Goal: Task Accomplishment & Management: Manage account settings

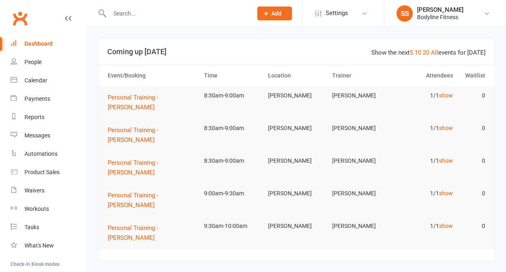
click at [129, 14] on input "text" at bounding box center [177, 13] width 140 height 11
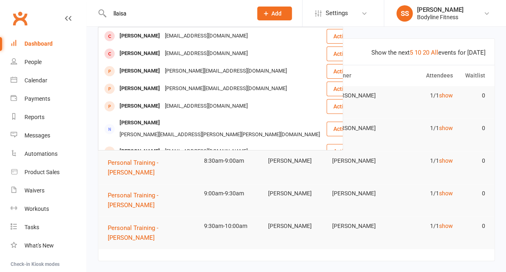
type input "[PERSON_NAME]"
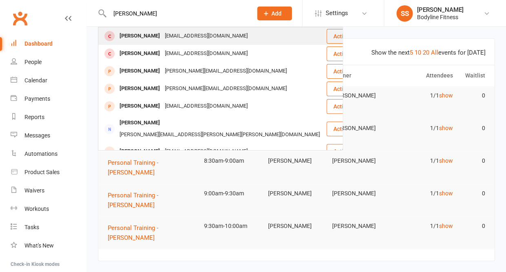
drag, startPoint x: 131, startPoint y: 25, endPoint x: 131, endPoint y: 36, distance: 11.0
click at [131, 36] on div "[PERSON_NAME]" at bounding box center [139, 36] width 45 height 12
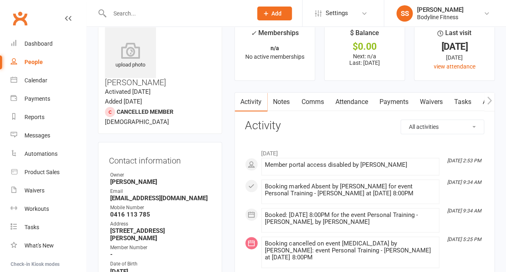
scroll to position [19, 0]
click at [33, 57] on link "People" at bounding box center [49, 62] width 76 height 18
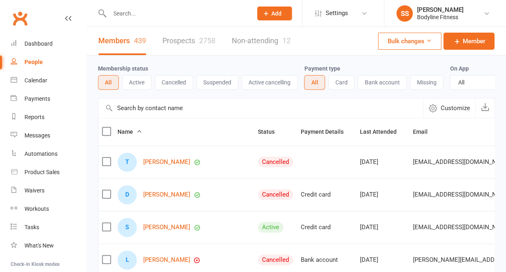
click at [187, 49] on link "Prospects 2758" at bounding box center [189, 41] width 53 height 28
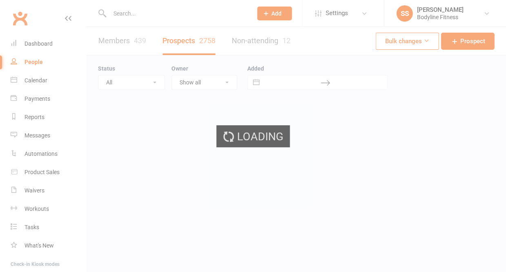
select select "50"
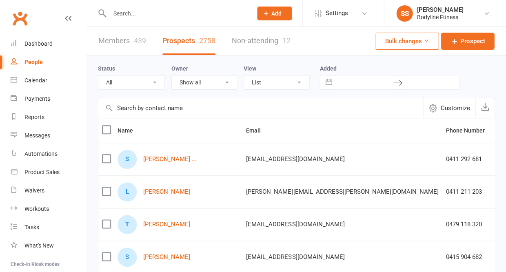
select select "New Lead"
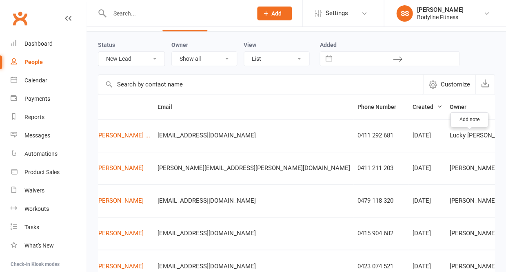
scroll to position [0, 44]
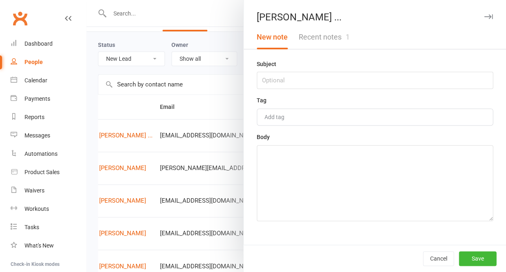
click at [340, 38] on button "Recent notes 1" at bounding box center [324, 37] width 62 height 24
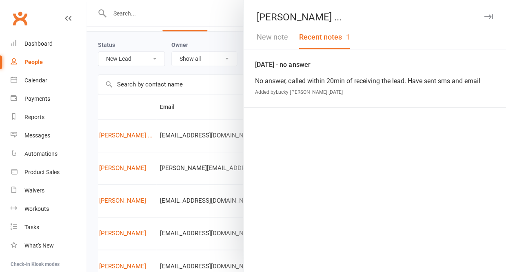
click at [285, 36] on button "New note" at bounding box center [273, 37] width 42 height 24
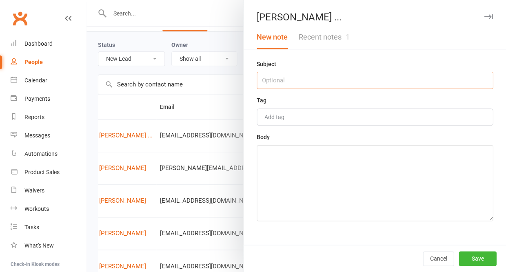
click at [279, 80] on input "text" at bounding box center [375, 80] width 236 height 17
type input "17/8 - comms via email"
click at [272, 158] on textarea at bounding box center [375, 183] width 236 height 76
type textarea "lucky sent through options and pricing over email"
click at [478, 261] on button "Save" at bounding box center [478, 259] width 38 height 15
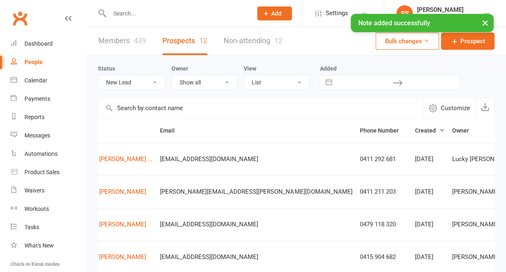
scroll to position [0, 0]
click at [464, 45] on span "Prospect" at bounding box center [472, 41] width 25 height 10
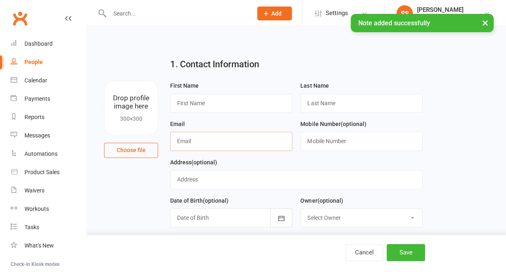
paste input "[EMAIL_ADDRESS][DOMAIN_NAME]"
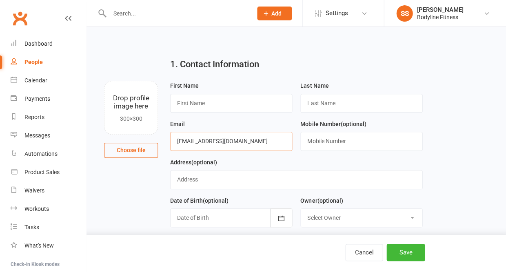
type input "[EMAIL_ADDRESS][DOMAIN_NAME]"
type input "[PERSON_NAME]"
type input "Vatalis"
click at [321, 142] on input "text" at bounding box center [362, 141] width 122 height 19
paste input "0410 804 096"
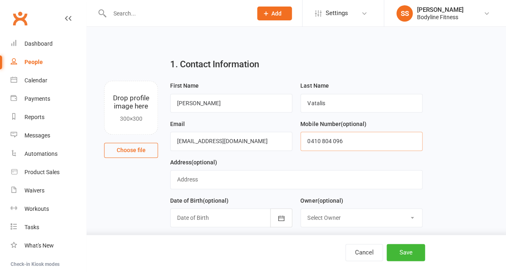
scroll to position [40, 0]
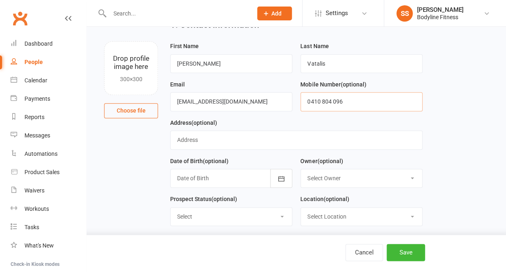
type input "0410 804 096"
select select "New Lead"
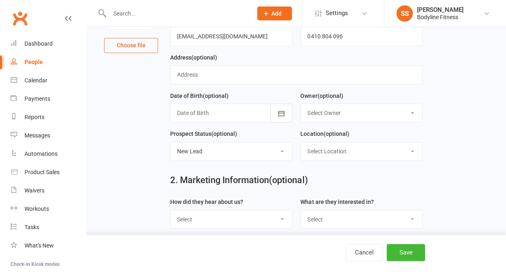
scroll to position [160, 0]
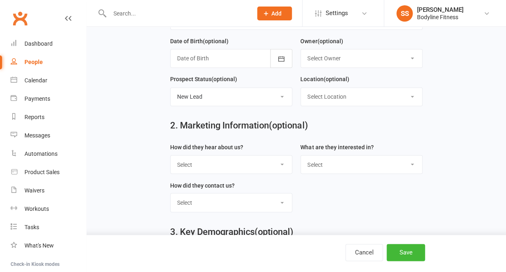
select select "Facebook"
select select "Personal Training"
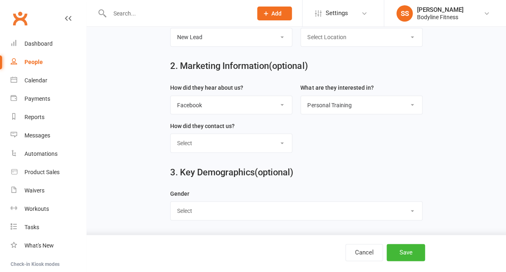
scroll to position [223, 0]
select select "[DEMOGRAPHIC_DATA]"
click at [415, 259] on button "Save" at bounding box center [406, 252] width 38 height 17
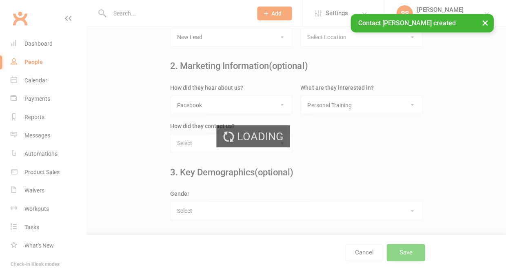
scroll to position [0, 0]
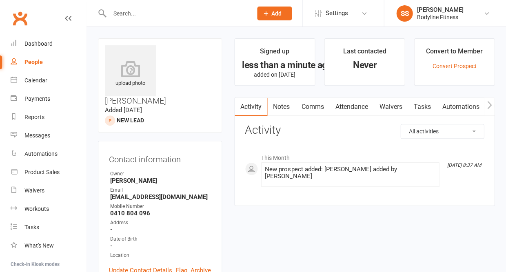
click at [123, 14] on input "text" at bounding box center [177, 13] width 140 height 11
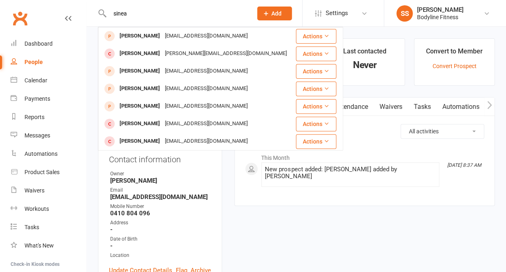
type input "sienna"
drag, startPoint x: 142, startPoint y: 23, endPoint x: 264, endPoint y: 254, distance: 261.1
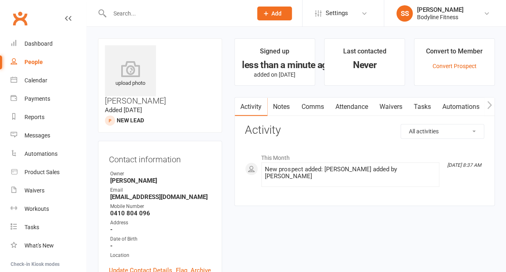
click at [38, 60] on div "People" at bounding box center [34, 62] width 18 height 7
select select "50"
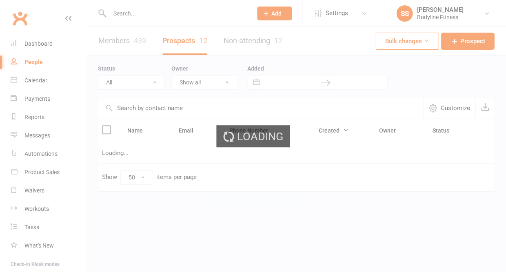
select select "New Lead"
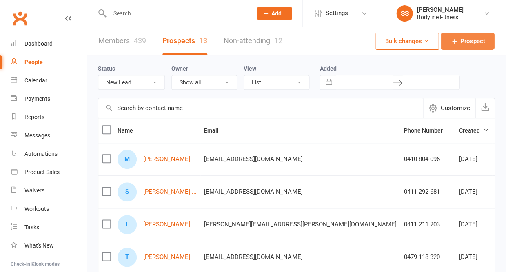
click at [449, 48] on link "Prospect" at bounding box center [468, 41] width 54 height 17
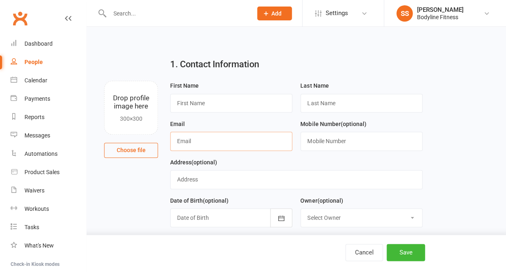
paste input "[PERSON_NAME]"
type input "[PERSON_NAME]"
type input "Sinead"
type input "[PERSON_NAME]"
drag, startPoint x: 227, startPoint y: 144, endPoint x: 171, endPoint y: 147, distance: 55.7
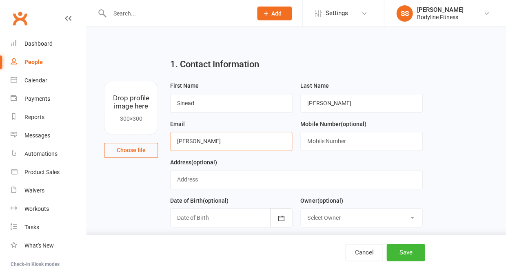
click at [172, 146] on input "[PERSON_NAME]" at bounding box center [231, 141] width 122 height 19
paste input "[EMAIL_ADDRESS][DOMAIN_NAME]"
type input "[EMAIL_ADDRESS][DOMAIN_NAME]"
click at [323, 141] on input "text" at bounding box center [362, 141] width 122 height 19
paste input "[PHONE_NUMBER]"
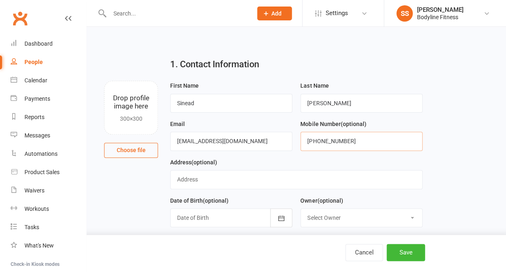
click at [317, 145] on input "[PHONE_NUMBER]" at bounding box center [362, 141] width 122 height 19
click at [319, 144] on input "0413295841" at bounding box center [362, 141] width 122 height 19
click at [330, 145] on input "0413 295841" at bounding box center [362, 141] width 122 height 19
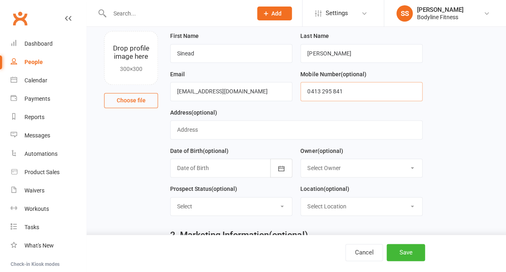
scroll to position [54, 0]
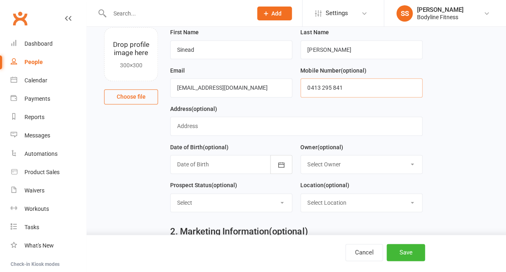
type input "0413 295 841"
select select "New Lead"
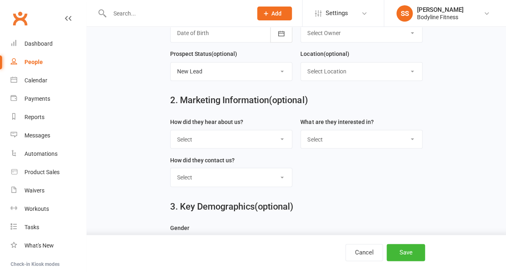
select select "Facebook"
select select "Personal Training"
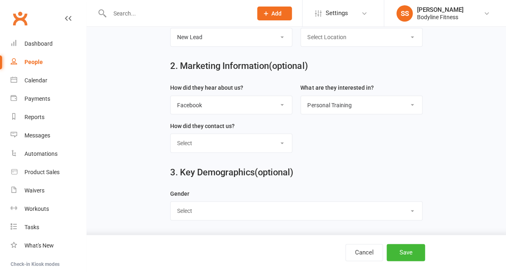
scroll to position [223, 0]
select select "[DEMOGRAPHIC_DATA]"
click at [397, 254] on button "Save" at bounding box center [406, 252] width 38 height 17
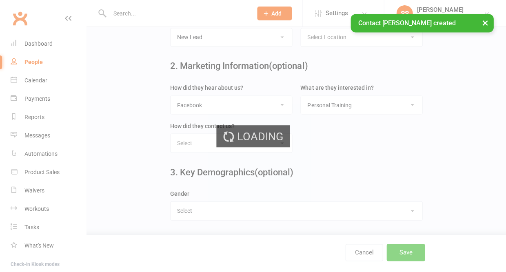
scroll to position [0, 0]
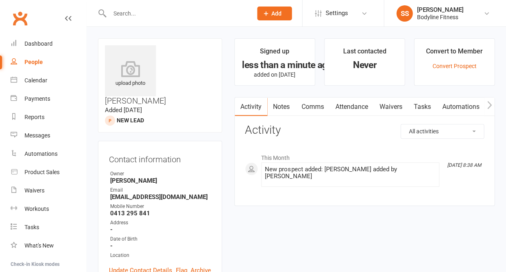
click at [40, 62] on div "People" at bounding box center [34, 62] width 18 height 7
select select "50"
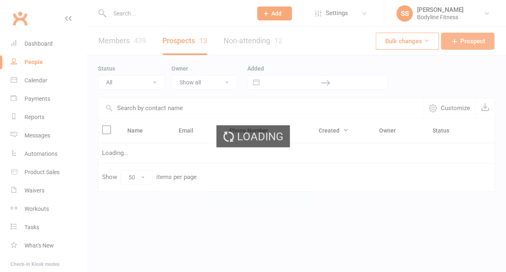
select select "New Lead"
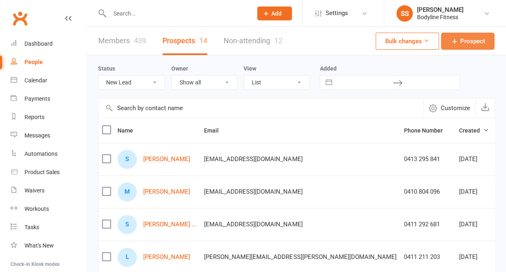
click at [464, 41] on span "Prospect" at bounding box center [472, 41] width 25 height 10
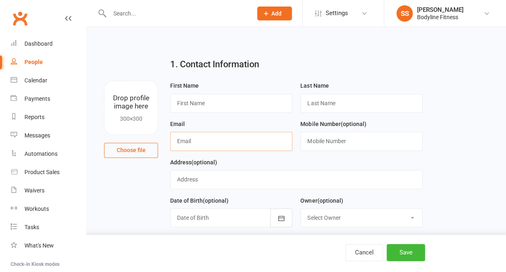
paste input "[EMAIL_ADDRESS][DOMAIN_NAME]"
type input "[EMAIL_ADDRESS][DOMAIN_NAME]"
type input "[PERSON_NAME]"
click at [339, 146] on input "text" at bounding box center [362, 141] width 122 height 19
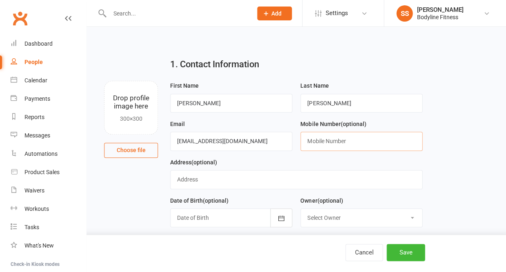
paste input "[PHONE_NUMBER]"
click at [316, 145] on input "[PHONE_NUMBER]" at bounding box center [362, 141] width 122 height 19
click at [320, 144] on input "0432831989" at bounding box center [362, 141] width 122 height 19
click at [330, 144] on input "0432 831989" at bounding box center [362, 141] width 122 height 19
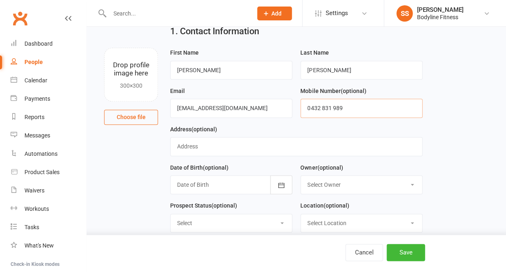
scroll to position [34, 0]
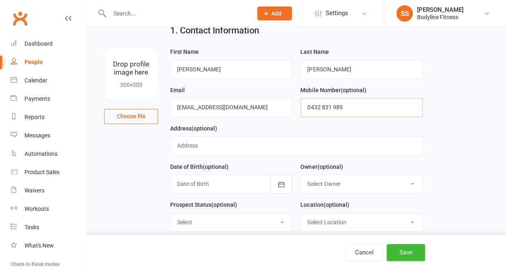
type input "0432 831 989"
select select "New Lead"
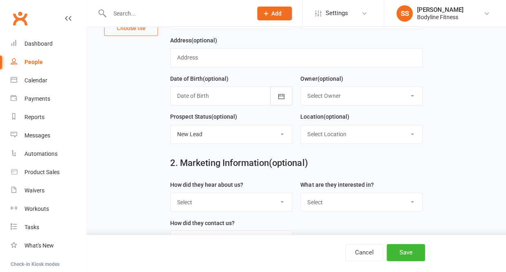
scroll to position [145, 0]
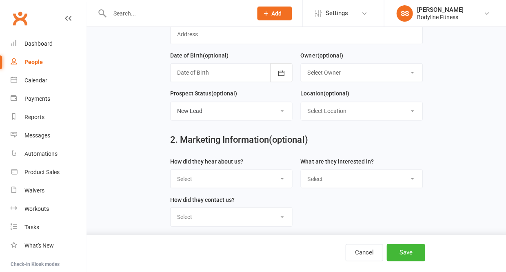
select select "Facebook"
select select "Personal Training"
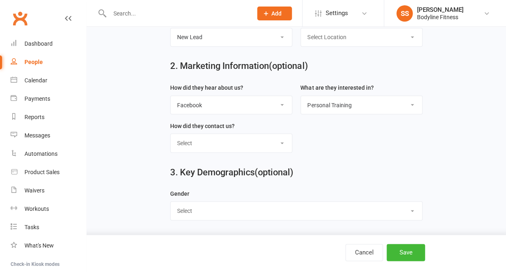
scroll to position [223, 0]
select select "[DEMOGRAPHIC_DATA]"
click at [404, 252] on button "Save" at bounding box center [406, 252] width 38 height 17
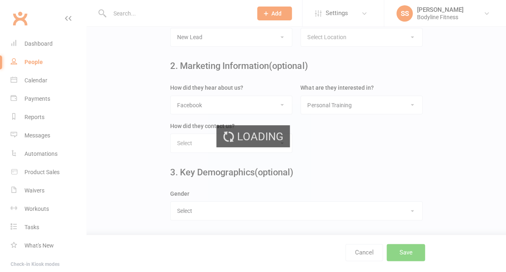
scroll to position [0, 0]
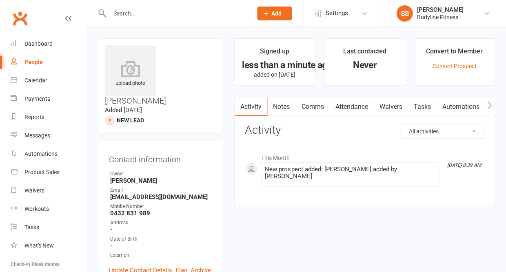
click at [37, 64] on div "People" at bounding box center [34, 62] width 18 height 7
select select "50"
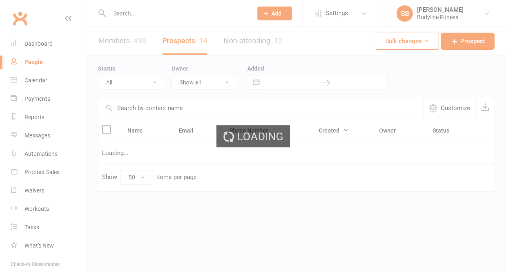
select select "New Lead"
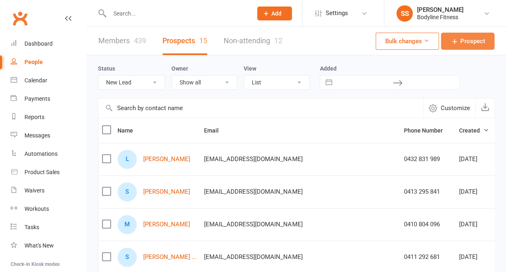
click at [461, 48] on link "Prospect" at bounding box center [468, 41] width 54 height 17
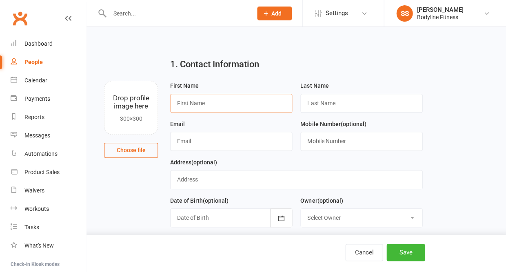
paste input "[PERSON_NAME] [PERSON_NAME]"
drag, startPoint x: 196, startPoint y: 102, endPoint x: 223, endPoint y: 103, distance: 27.0
click at [223, 103] on input "[PERSON_NAME] [PERSON_NAME]" at bounding box center [231, 103] width 122 height 19
type input "[PERSON_NAME]"
paste input "[PERSON_NAME]"
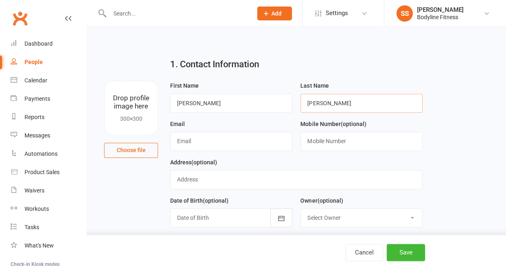
type input "[PERSON_NAME]"
paste input "[EMAIL_ADDRESS][DOMAIN_NAME]"
type input "[EMAIL_ADDRESS][DOMAIN_NAME]"
click at [324, 136] on input "text" at bounding box center [362, 141] width 122 height 19
paste input "[PHONE_NUMBER]"
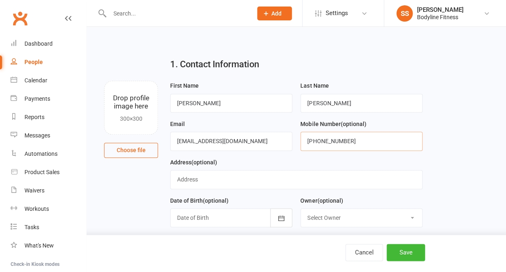
click at [317, 143] on input "[PHONE_NUMBER]" at bounding box center [362, 141] width 122 height 19
click at [321, 144] on input "0425181833" at bounding box center [362, 141] width 122 height 19
click at [330, 143] on input "0425 181833" at bounding box center [362, 141] width 122 height 19
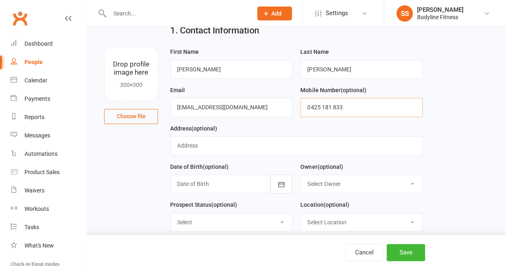
scroll to position [36, 0]
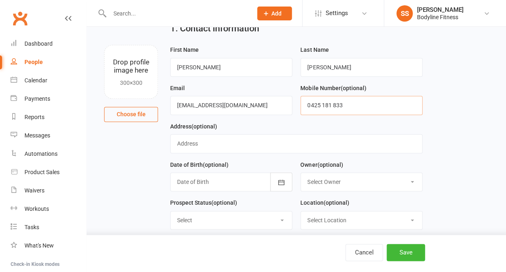
type input "0425 181 833"
select select "New Lead"
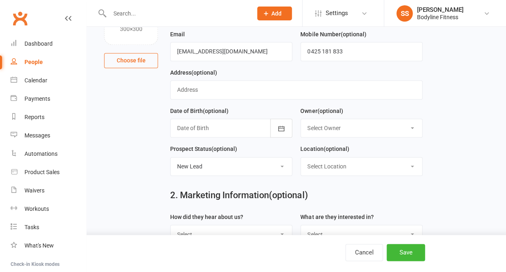
scroll to position [140, 0]
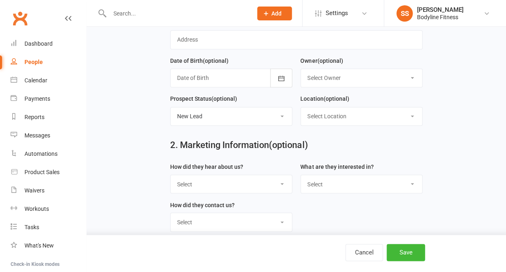
select select "Facebook"
select select "Personal Training"
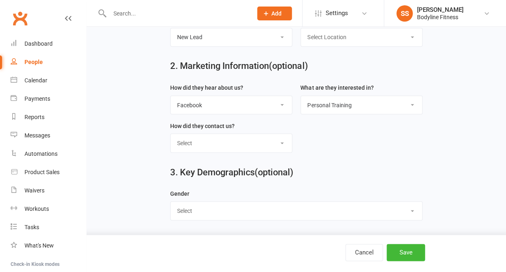
scroll to position [223, 0]
select select "[DEMOGRAPHIC_DATA]"
click at [388, 248] on button "Save" at bounding box center [406, 252] width 38 height 17
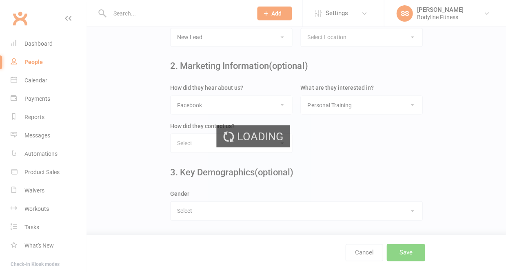
scroll to position [0, 0]
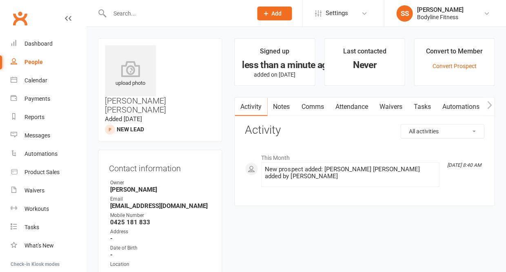
click at [35, 60] on div "People" at bounding box center [34, 62] width 18 height 7
select select "50"
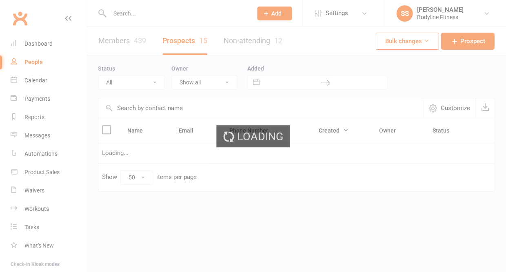
select select "New Lead"
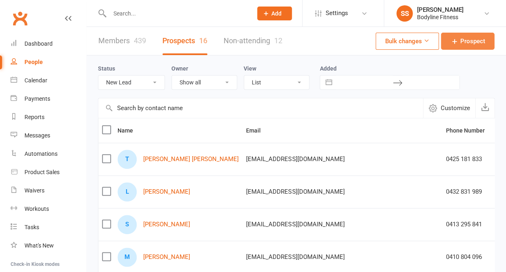
click at [457, 45] on icon at bounding box center [455, 41] width 8 height 8
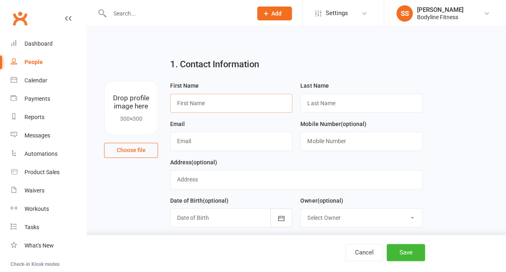
paste input "[PERSON_NAME]"
drag, startPoint x: 194, startPoint y: 104, endPoint x: 218, endPoint y: 105, distance: 23.7
click at [218, 105] on input "[PERSON_NAME]" at bounding box center [231, 103] width 122 height 19
type input "[PERSON_NAME]"
paste input "[PERSON_NAME]"
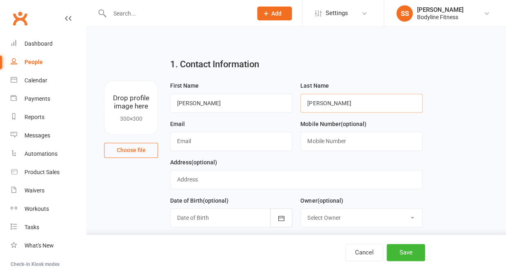
type input "[PERSON_NAME]"
paste input "[PERSON_NAME][EMAIL_ADDRESS][DOMAIN_NAME]"
type input "[PERSON_NAME][EMAIL_ADDRESS][DOMAIN_NAME]"
click at [311, 147] on input "text" at bounding box center [362, 141] width 122 height 19
paste input "0416 345 563"
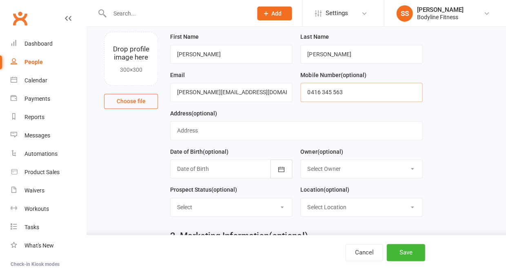
scroll to position [60, 0]
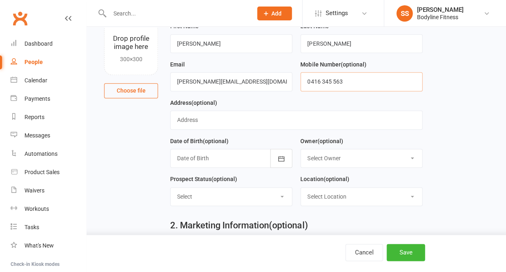
type input "0416 345 563"
select select "New Lead"
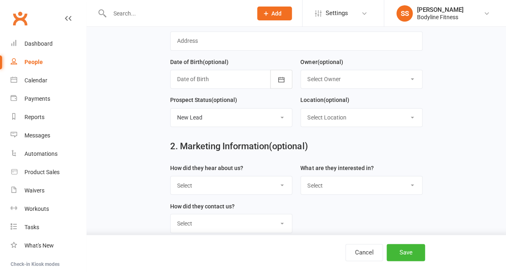
scroll to position [168, 0]
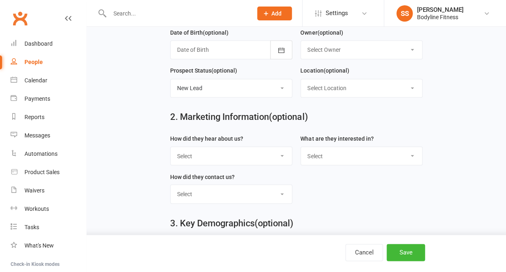
select select "Facebook"
select select "Personal Training"
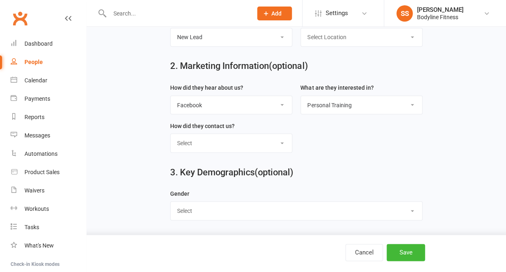
scroll to position [223, 0]
select select "[DEMOGRAPHIC_DATA]"
click at [400, 251] on button "Save" at bounding box center [406, 252] width 38 height 17
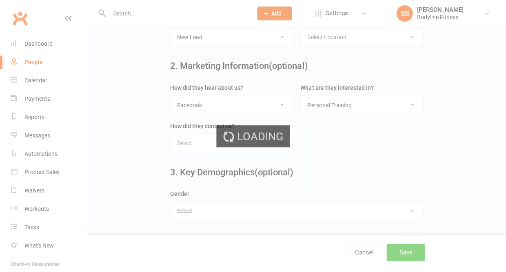
scroll to position [0, 0]
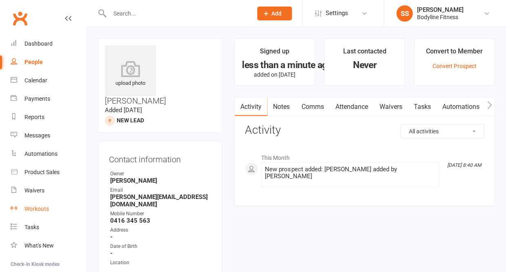
click at [43, 201] on link "Workouts" at bounding box center [49, 209] width 76 height 18
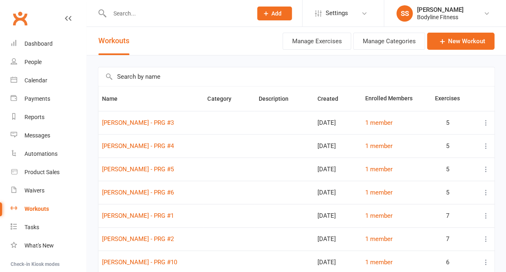
click at [124, 80] on input "text" at bounding box center [296, 76] width 396 height 19
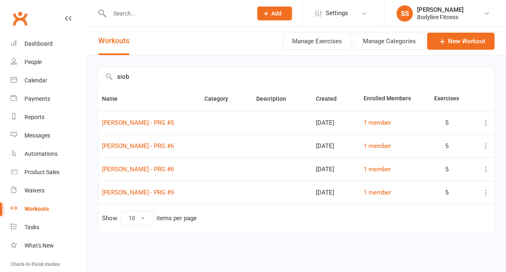
type input "siob"
click at [484, 126] on icon at bounding box center [486, 123] width 8 height 8
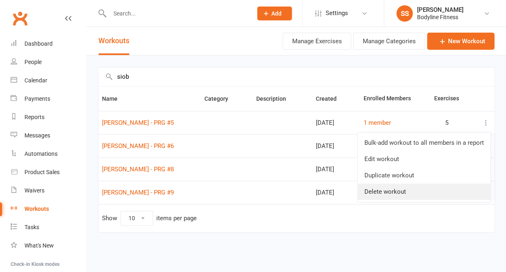
click at [419, 196] on link "Delete workout" at bounding box center [424, 192] width 133 height 16
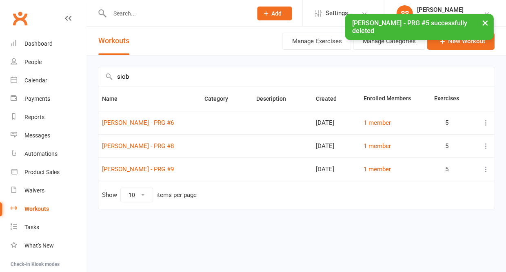
drag, startPoint x: 175, startPoint y: 172, endPoint x: 174, endPoint y: 167, distance: 5.4
click at [174, 167] on td "[PERSON_NAME] - PRG #9" at bounding box center [149, 169] width 103 height 23
copy link "[PERSON_NAME] - PRG #9"
click at [446, 45] on icon at bounding box center [442, 41] width 8 height 8
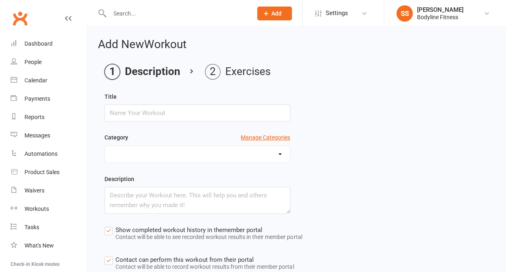
scroll to position [85, 0]
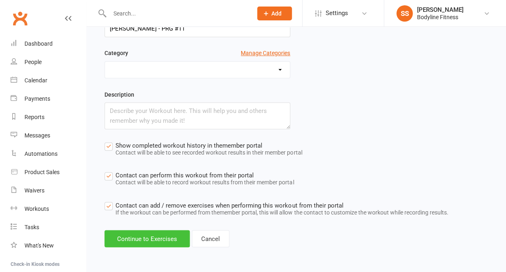
type input "[PERSON_NAME] - PRG #11"
click at [170, 238] on button "Continue to Exercises" at bounding box center [147, 238] width 85 height 17
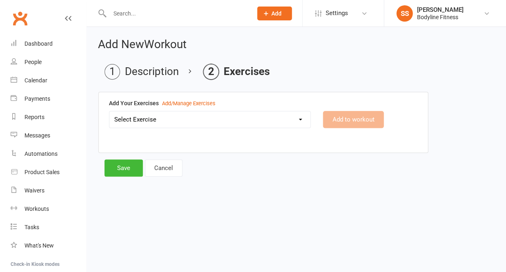
scroll to position [0, 0]
click at [195, 120] on select "Select Exercise 100's 120 Degree Knee Flexed Glute Bridges 1/2 Cuban Press 1/2 …" at bounding box center [209, 120] width 201 height 16
select select "2183"
click at [340, 115] on button "Add to workout" at bounding box center [353, 119] width 61 height 17
select select "Kilograms"
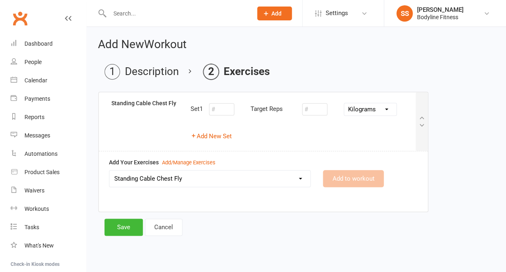
select select
click at [227, 133] on button "Add New Set" at bounding box center [211, 137] width 41 height 10
select select "Kilograms"
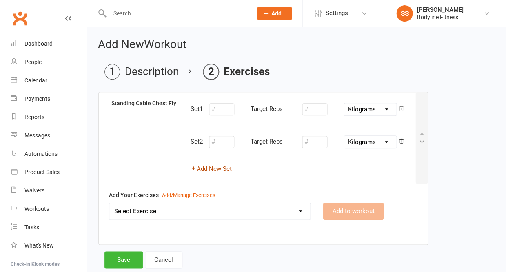
click at [215, 167] on button "Add New Set" at bounding box center [211, 169] width 41 height 10
select select "Kilograms"
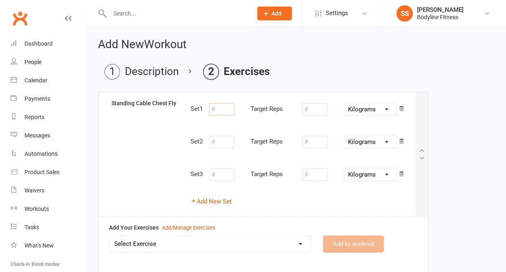
click at [220, 112] on input "number" at bounding box center [221, 109] width 25 height 12
type input "12"
click at [308, 111] on input "number" at bounding box center [314, 109] width 25 height 12
type input "10"
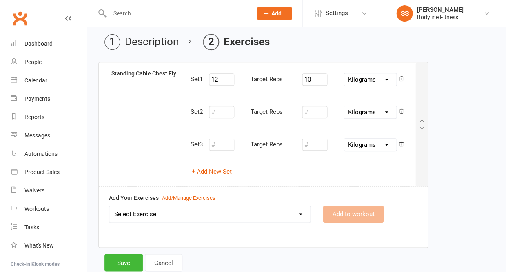
click at [218, 215] on select "Select Exercise 100's 120 Degree Knee Flexed Glute Bridges 1/2 Cuban Press 1/2 …" at bounding box center [209, 214] width 201 height 16
select select "3589"
click at [346, 212] on button "Add to workout" at bounding box center [353, 214] width 61 height 17
select select "Kilograms"
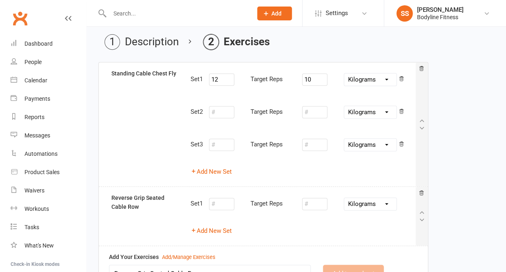
select select
click at [223, 228] on button "Add New Set" at bounding box center [211, 231] width 41 height 10
select select "Kilograms"
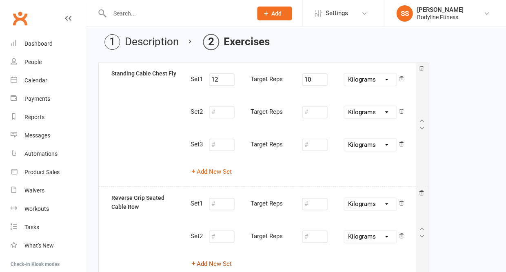
click at [212, 260] on button "Add New Set" at bounding box center [211, 264] width 41 height 10
select select "Kilograms"
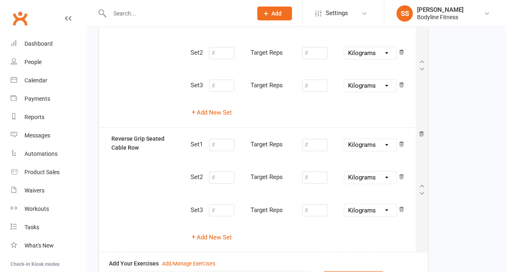
scroll to position [95, 0]
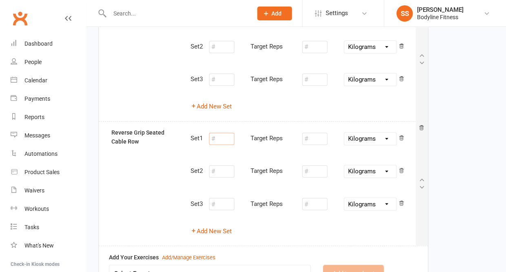
click at [219, 137] on input "number" at bounding box center [221, 139] width 25 height 12
type input "12"
click at [313, 135] on input "number" at bounding box center [314, 139] width 25 height 12
type input "30"
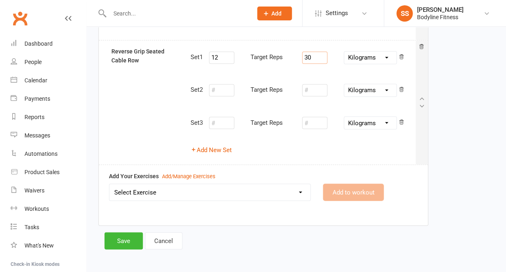
scroll to position [176, 0]
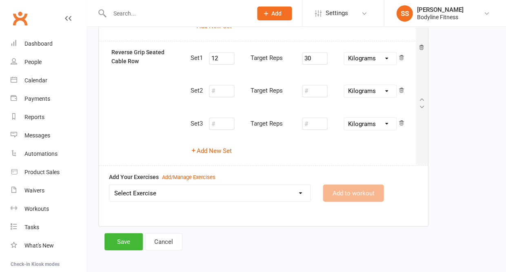
click at [241, 192] on select "Select Exercise 100's 120 Degree Knee Flexed Glute Bridges 1/2 Cuban Press 1/2 …" at bounding box center [209, 193] width 201 height 16
select select "4311"
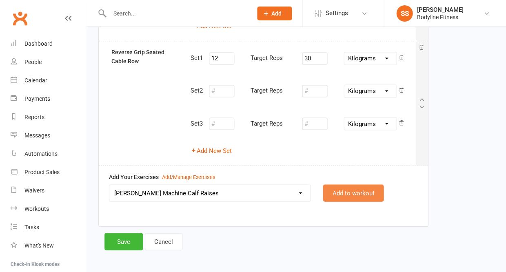
click at [337, 187] on button "Add to workout" at bounding box center [353, 193] width 61 height 17
select select
select select "Kilograms"
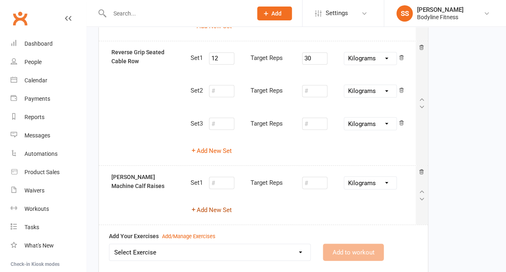
click at [218, 209] on button "Add New Set" at bounding box center [211, 210] width 41 height 10
select select "Kilograms"
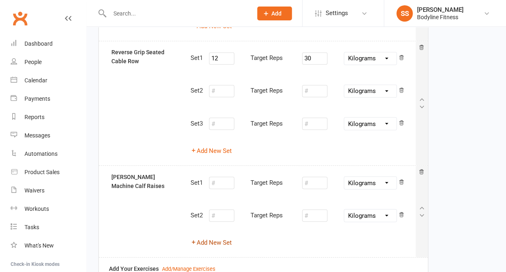
click at [212, 238] on button "Add New Set" at bounding box center [211, 243] width 41 height 10
select select "Kilograms"
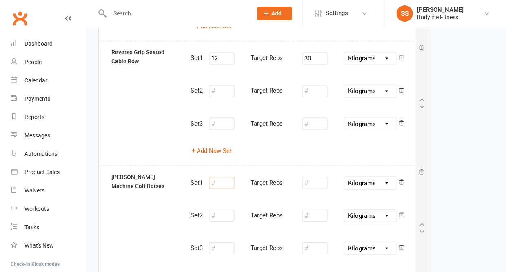
click at [221, 178] on input "number" at bounding box center [221, 183] width 25 height 12
type input "12"
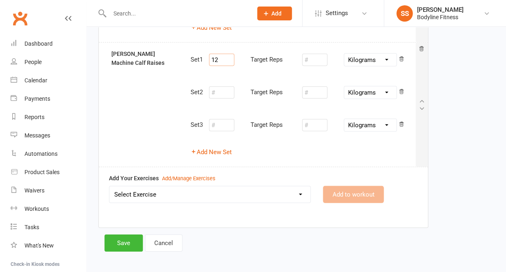
scroll to position [298, 0]
click at [178, 187] on select "Select Exercise 100's 120 Degree Knee Flexed Glute Bridges 1/2 Cuban Press 1/2 …" at bounding box center [209, 195] width 201 height 16
select select "2762"
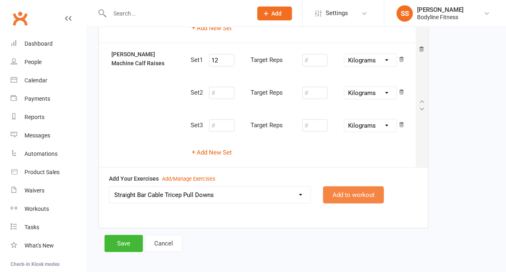
click at [339, 187] on button "Add to workout" at bounding box center [353, 195] width 61 height 17
select select "Kilograms"
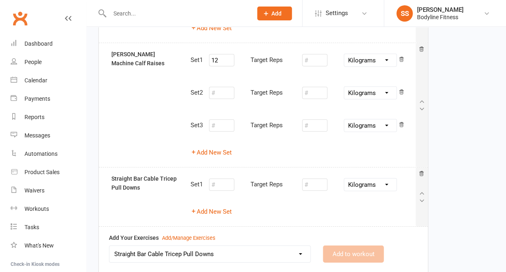
select select
click at [223, 207] on button "Add New Set" at bounding box center [211, 212] width 41 height 10
select select "Kilograms"
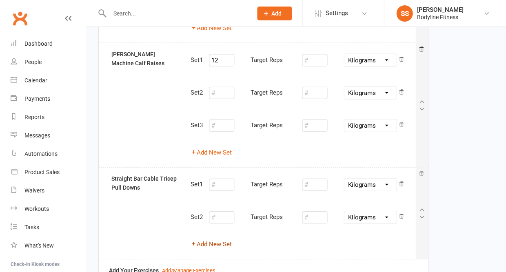
click at [210, 240] on button "Add New Set" at bounding box center [211, 245] width 41 height 10
select select "Kilograms"
click at [216, 180] on input "number" at bounding box center [221, 185] width 25 height 12
type input "12"
click at [311, 179] on input "number" at bounding box center [314, 185] width 25 height 12
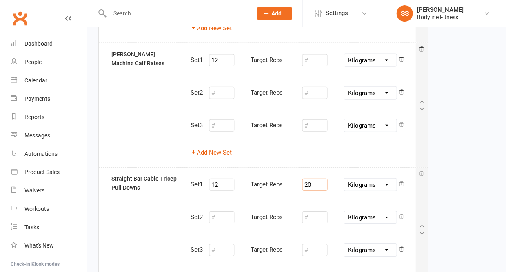
type input "20"
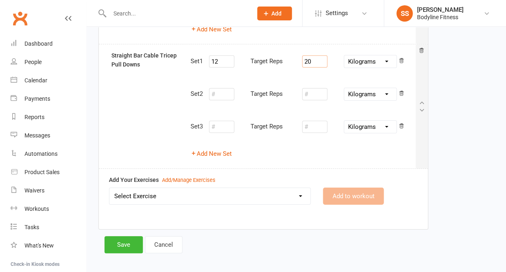
scroll to position [421, 0]
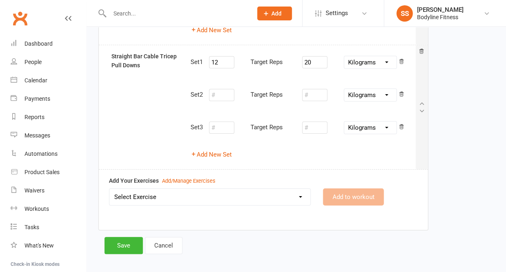
click at [261, 192] on select "Select Exercise 100's 120 Degree Knee Flexed Glute Bridges 1/2 Cuban Press 1/2 …" at bounding box center [209, 197] width 201 height 16
click at [123, 241] on button "Save" at bounding box center [124, 245] width 38 height 17
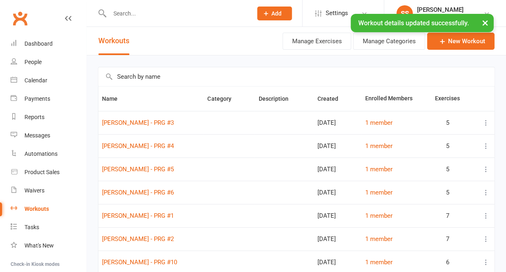
click at [120, 14] on div "× Workout details updated successfully." at bounding box center [248, 14] width 496 height 0
click at [120, 13] on input "text" at bounding box center [177, 13] width 140 height 11
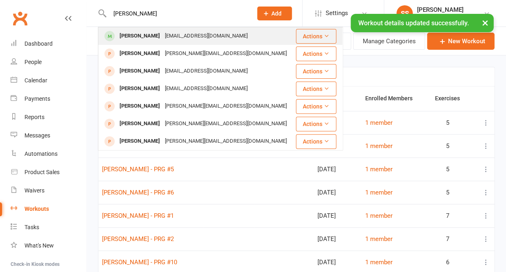
type input "[PERSON_NAME]"
click at [120, 38] on div "[PERSON_NAME]" at bounding box center [139, 36] width 45 height 12
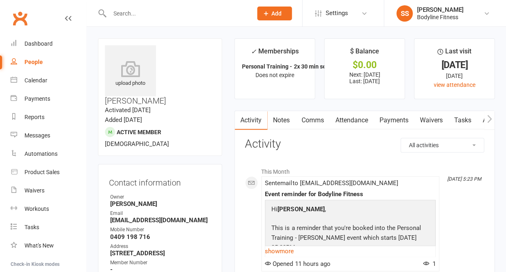
click at [491, 117] on icon "button" at bounding box center [489, 119] width 5 height 9
click at [468, 120] on link "Workouts" at bounding box center [483, 120] width 39 height 19
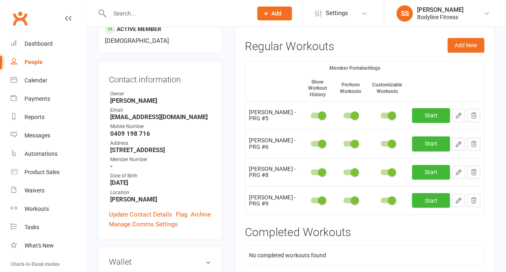
scroll to position [103, 0]
click at [473, 115] on icon "button" at bounding box center [473, 116] width 5 height 6
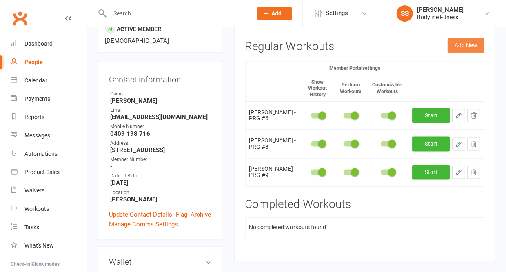
click at [455, 46] on button "Add New" at bounding box center [466, 45] width 37 height 15
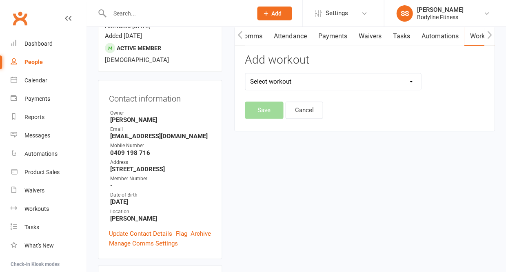
scroll to position [82, 0]
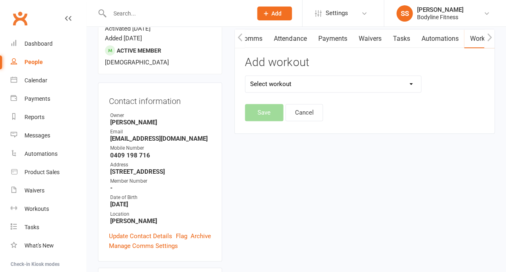
select select "6479"
click at [265, 108] on button "Save" at bounding box center [264, 112] width 38 height 17
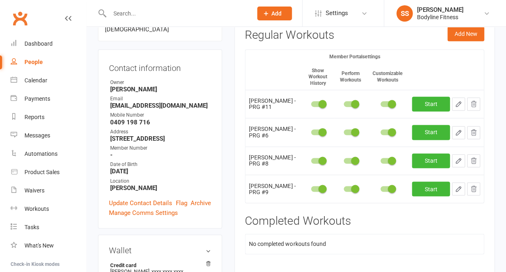
scroll to position [125, 0]
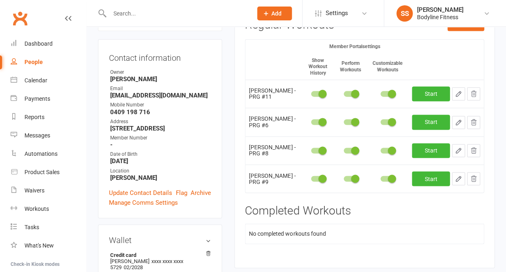
click at [456, 94] on icon "button" at bounding box center [458, 93] width 5 height 5
select select "Kilograms"
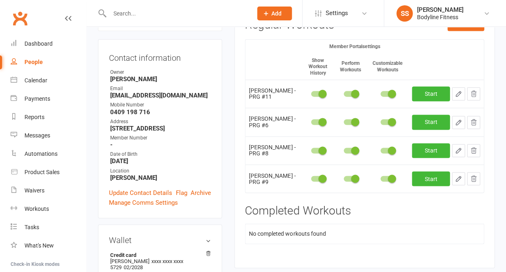
select select "Kilograms"
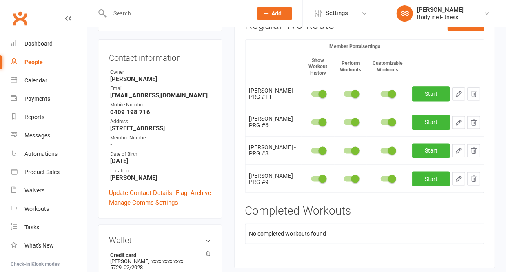
select select "Kilograms"
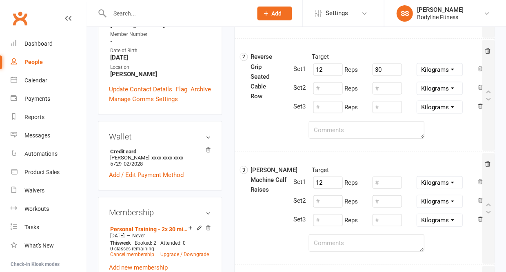
scroll to position [261, 0]
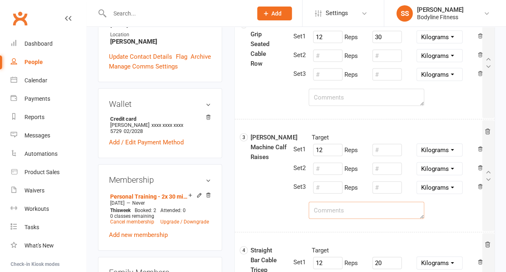
click at [344, 210] on textarea at bounding box center [367, 210] width 116 height 17
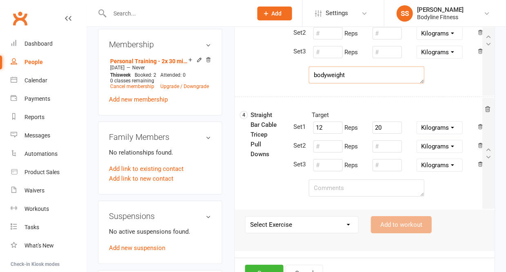
scroll to position [411, 0]
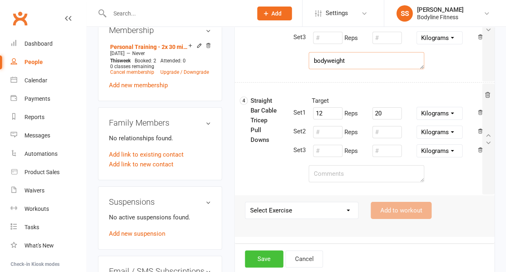
type textarea "bodyweight"
click at [277, 252] on button "Save" at bounding box center [264, 259] width 38 height 17
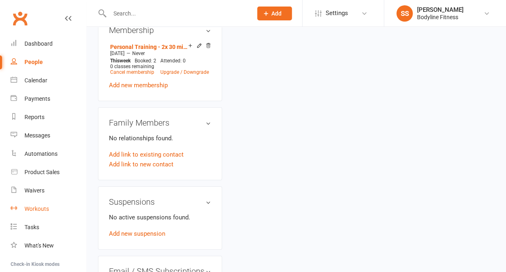
click at [42, 201] on link "Workouts" at bounding box center [49, 209] width 76 height 18
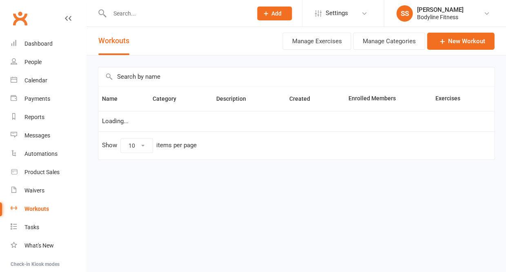
click at [146, 77] on input "text" at bounding box center [296, 76] width 396 height 19
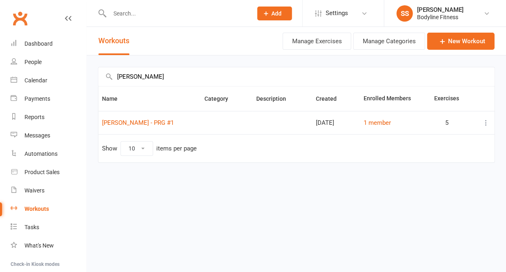
type input "[PERSON_NAME]"
drag, startPoint x: 162, startPoint y: 127, endPoint x: 161, endPoint y: 123, distance: 4.5
click at [161, 123] on td "[PERSON_NAME] - PRG #1" at bounding box center [149, 122] width 103 height 23
copy link "[PERSON_NAME] - PRG #1"
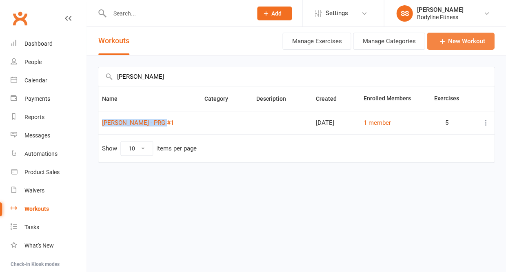
click at [439, 45] on icon at bounding box center [442, 41] width 8 height 8
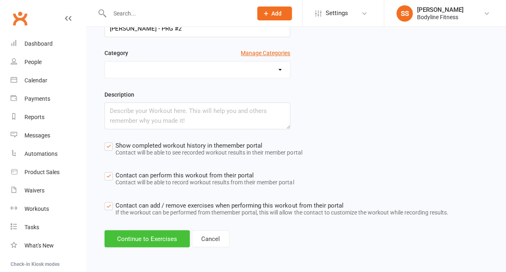
scroll to position [85, 0]
type input "[PERSON_NAME] - PRG #2"
click at [143, 240] on button "Continue to Exercises" at bounding box center [147, 238] width 85 height 17
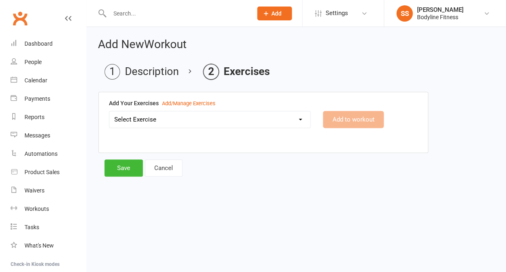
click at [154, 122] on select "Select Exercise 100's 120 Degree Knee Flexed Glute Bridges 1/2 Cuban Press 1/2 …" at bounding box center [209, 120] width 201 height 16
select select "2231"
click at [339, 119] on button "Add to workout" at bounding box center [353, 119] width 61 height 17
select select
select select "Kilograms"
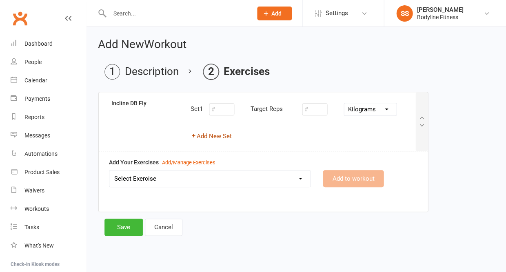
click at [216, 138] on button "Add New Set" at bounding box center [211, 137] width 41 height 10
select select "Kilograms"
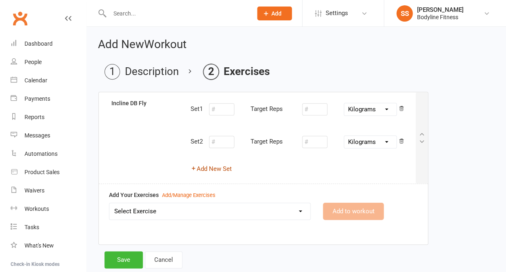
click at [210, 167] on button "Add New Set" at bounding box center [211, 169] width 41 height 10
select select "Kilograms"
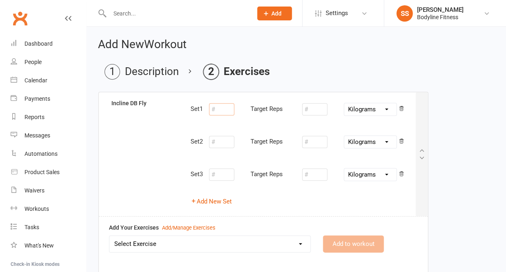
click at [220, 113] on input "number" at bounding box center [221, 109] width 25 height 12
type input "10"
click at [308, 110] on input "number" at bounding box center [314, 109] width 25 height 12
type input "6"
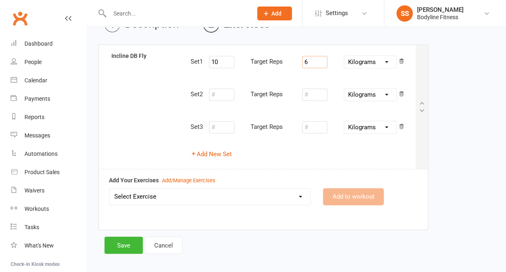
scroll to position [51, 0]
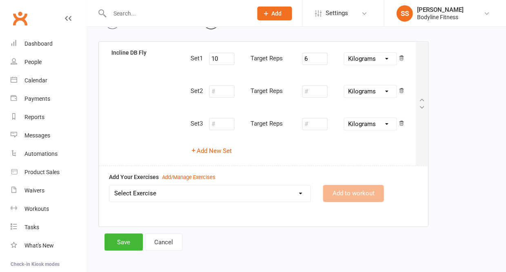
click at [237, 194] on select "Select Exercise 100's 120 Degree Knee Flexed Glute Bridges 1/2 Cuban Press 1/2 …" at bounding box center [209, 193] width 201 height 16
select select "5595"
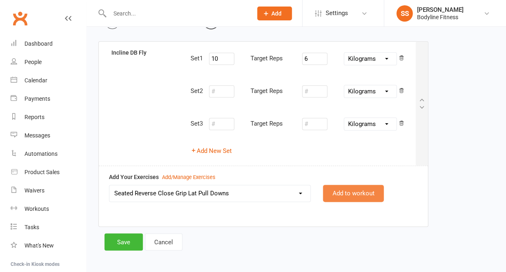
click at [354, 189] on button "Add to workout" at bounding box center [353, 193] width 61 height 17
select select "Kilograms"
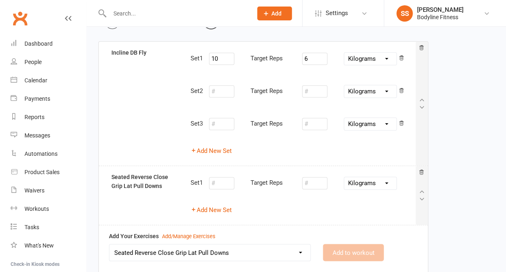
select select
click at [226, 207] on button "Add New Set" at bounding box center [211, 210] width 41 height 10
select select "Kilograms"
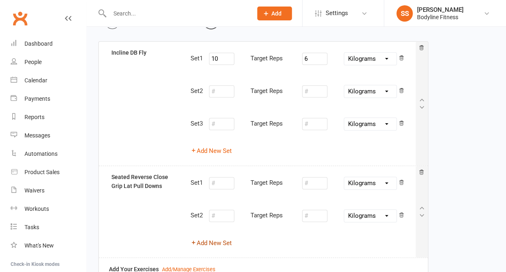
click at [215, 239] on button "Add New Set" at bounding box center [211, 243] width 41 height 10
select select "Kilograms"
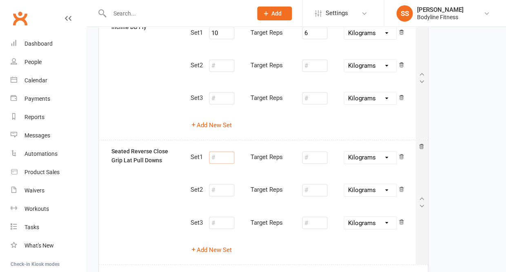
click at [220, 155] on input "number" at bounding box center [221, 158] width 25 height 12
type input "10"
click at [319, 157] on input "number" at bounding box center [314, 158] width 25 height 12
type input "30"
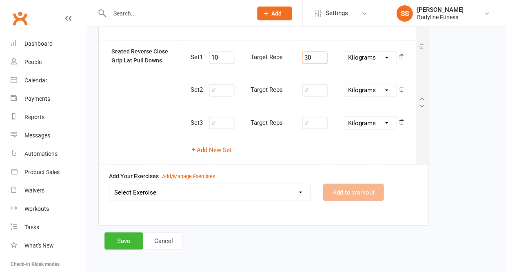
scroll to position [176, 0]
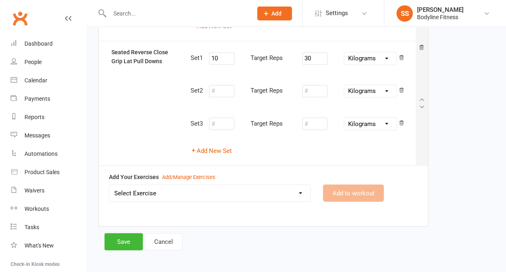
click at [250, 190] on select "Select Exercise 100's 120 Degree Knee Flexed Glute Bridges 1/2 Cuban Press 1/2 …" at bounding box center [209, 193] width 201 height 16
select select "2072"
click at [359, 190] on button "Add to workout" at bounding box center [353, 193] width 61 height 17
select select "Kilograms"
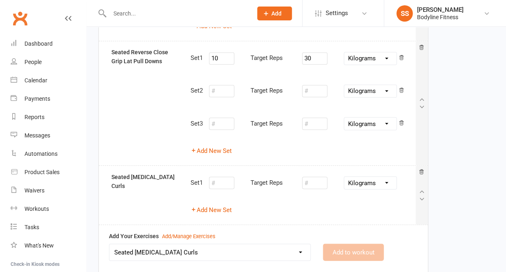
select select
click at [225, 207] on button "Add New Set" at bounding box center [211, 210] width 41 height 10
select select "Kilograms"
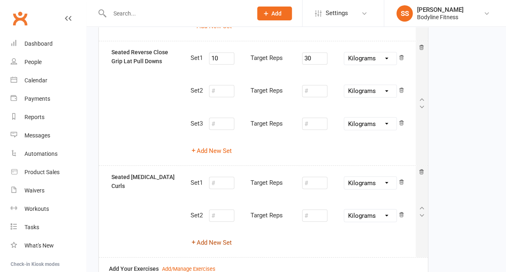
click at [209, 238] on button "Add New Set" at bounding box center [211, 243] width 41 height 10
select select "Kilograms"
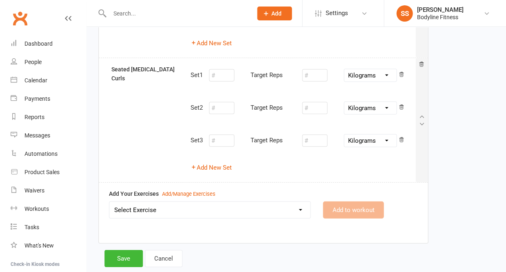
scroll to position [285, 0]
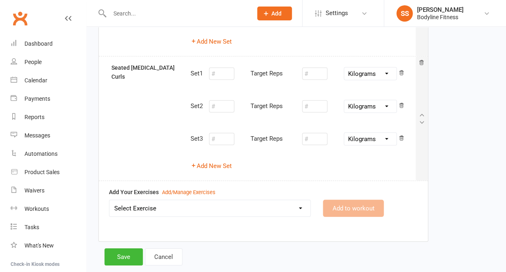
select select "1800"
click at [342, 201] on button "Add to workout" at bounding box center [353, 208] width 61 height 17
select select "Kilograms"
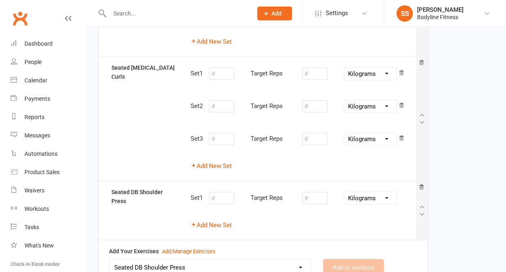
select select
click at [225, 220] on button "Add New Set" at bounding box center [211, 225] width 41 height 10
select select "Kilograms"
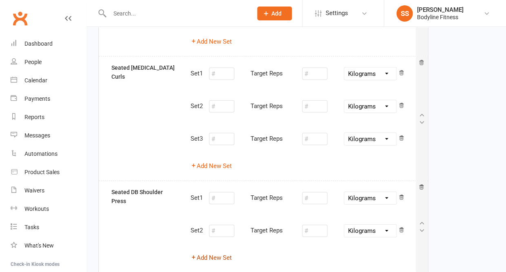
click at [215, 253] on button "Add New Set" at bounding box center [211, 258] width 41 height 10
select select "Kilograms"
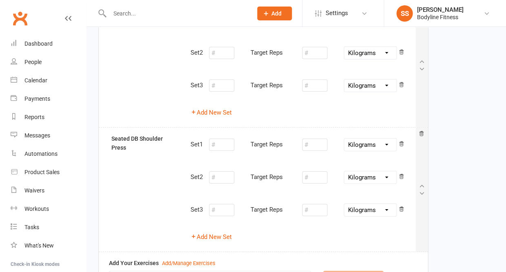
scroll to position [346, 0]
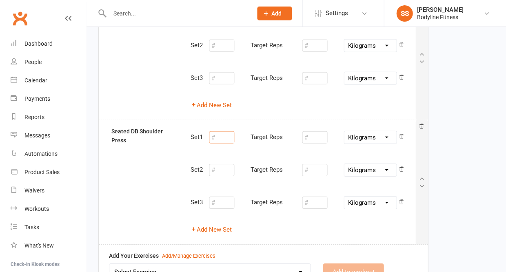
click at [224, 133] on input "number" at bounding box center [221, 138] width 25 height 12
type input "10"
click at [312, 132] on input "number" at bounding box center [314, 138] width 25 height 12
type input "7"
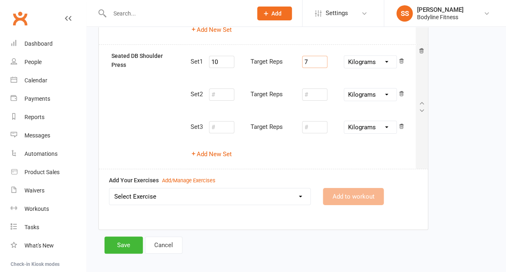
scroll to position [421, 0]
select select "6730"
click at [367, 189] on button "Add to workout" at bounding box center [353, 197] width 61 height 17
select select
select select "Kilograms"
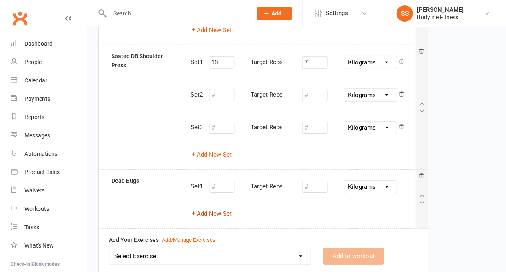
click at [227, 209] on button "Add New Set" at bounding box center [211, 214] width 41 height 10
select select "Kilograms"
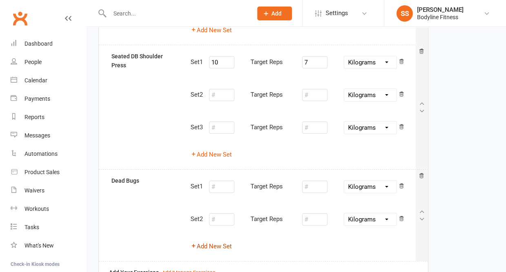
click at [213, 242] on button "Add New Set" at bounding box center [211, 247] width 41 height 10
select select "Kilograms"
click at [224, 181] on input "number" at bounding box center [221, 187] width 25 height 12
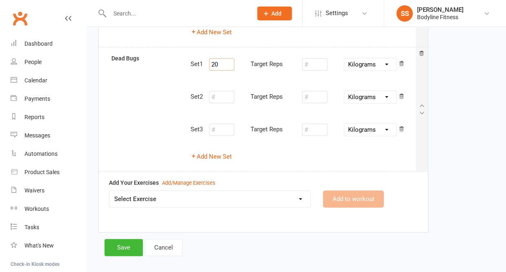
scroll to position [543, 0]
type input "20"
click at [116, 241] on button "Save" at bounding box center [124, 248] width 38 height 17
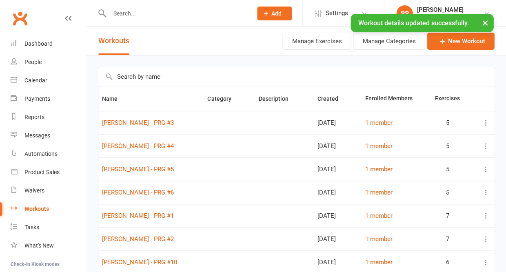
click at [128, 14] on div "× Workout details updated successfully." at bounding box center [248, 14] width 496 height 0
click at [127, 12] on input "text" at bounding box center [177, 13] width 140 height 11
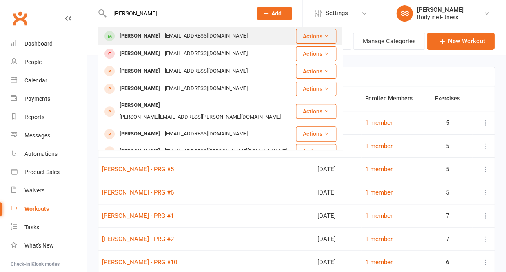
type input "[PERSON_NAME]"
click at [133, 33] on div "[PERSON_NAME]" at bounding box center [139, 36] width 45 height 12
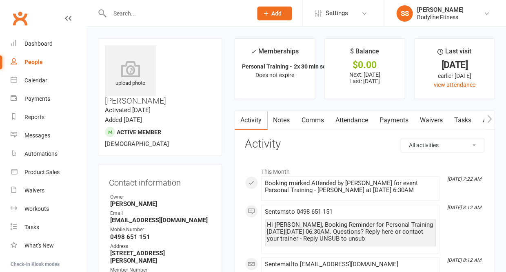
click at [487, 122] on icon "button" at bounding box center [489, 119] width 5 height 9
click at [471, 123] on link "Workouts" at bounding box center [483, 120] width 39 height 19
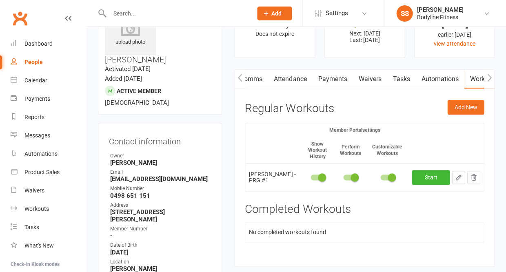
scroll to position [55, 0]
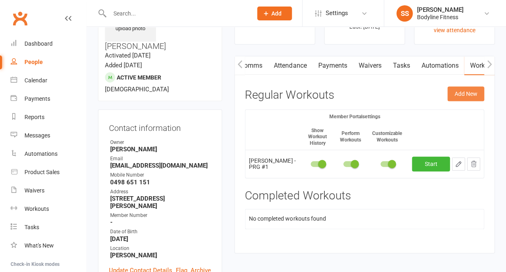
click at [466, 94] on button "Add New" at bounding box center [466, 94] width 37 height 15
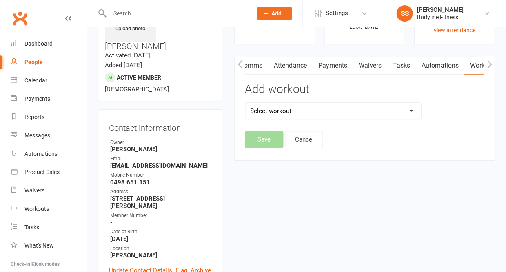
select select "6480"
click at [264, 136] on button "Save" at bounding box center [264, 139] width 38 height 17
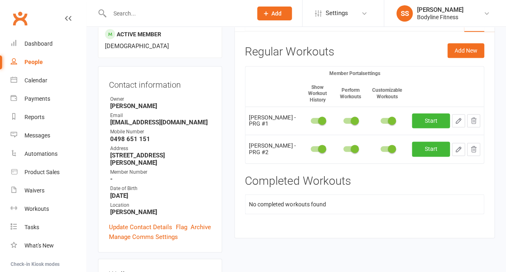
scroll to position [113, 0]
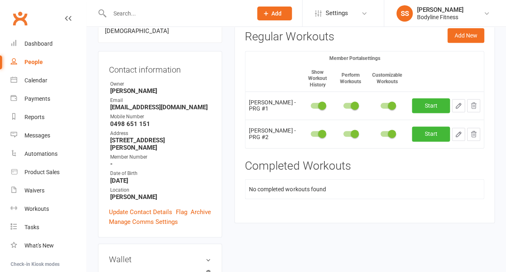
click at [455, 132] on button "button" at bounding box center [458, 134] width 13 height 13
select select "Kilograms"
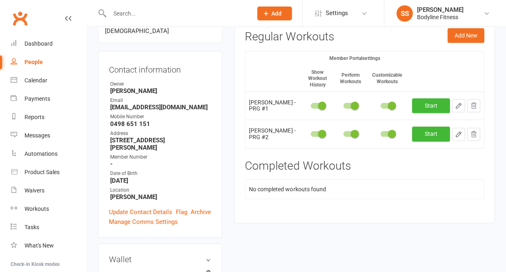
select select "Kilograms"
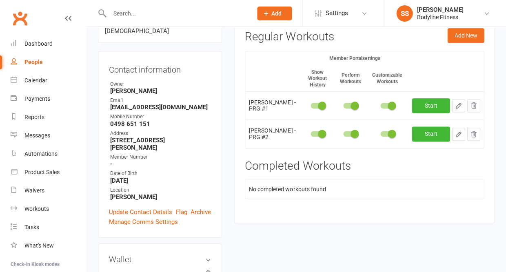
select select "Kilograms"
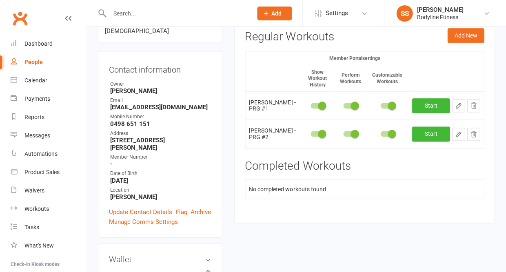
select select "Kilograms"
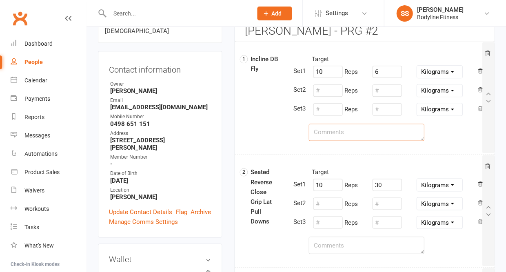
click at [331, 136] on textarea at bounding box center [367, 132] width 116 height 17
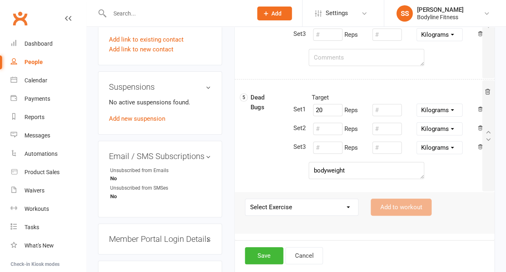
scroll to position [551, 0]
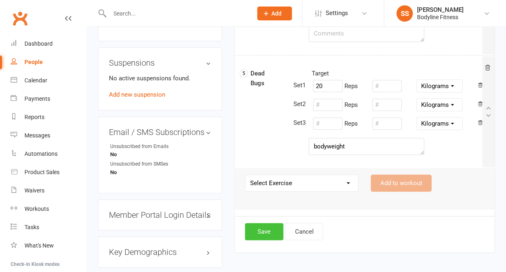
type textarea "feet up on bench"
click at [265, 228] on button "Save" at bounding box center [264, 231] width 38 height 17
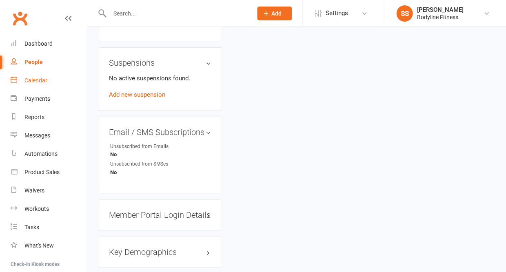
click at [39, 80] on div "Calendar" at bounding box center [36, 80] width 23 height 7
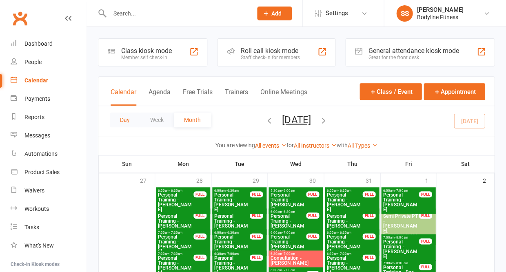
click at [129, 117] on button "Day" at bounding box center [125, 120] width 30 height 15
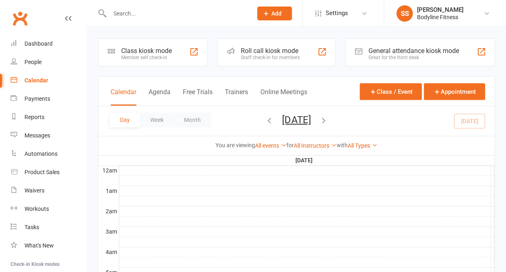
click at [117, 120] on button "Day" at bounding box center [125, 120] width 30 height 15
click at [128, 120] on button "Day" at bounding box center [125, 120] width 30 height 15
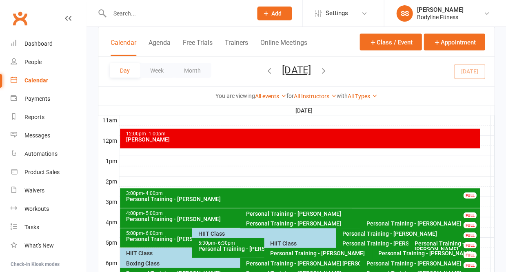
scroll to position [298, 0]
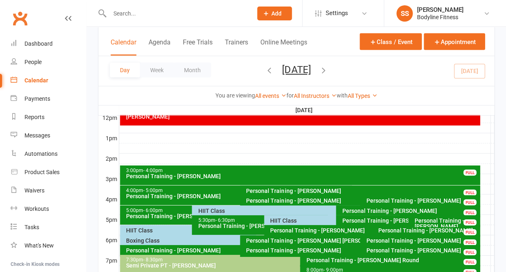
click at [216, 211] on div "HIIT Class" at bounding box center [334, 211] width 273 height 6
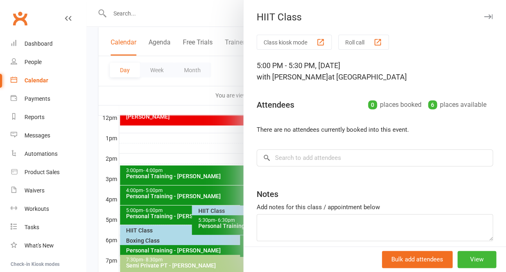
click at [488, 15] on icon "button" at bounding box center [488, 16] width 9 height 5
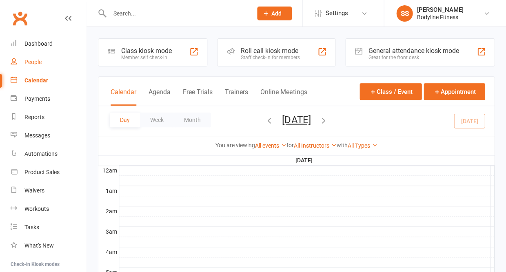
scroll to position [0, 0]
click at [30, 65] on link "People" at bounding box center [49, 62] width 76 height 18
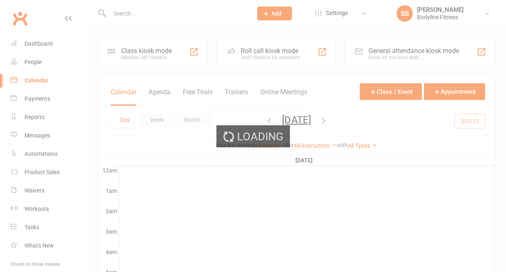
select select "50"
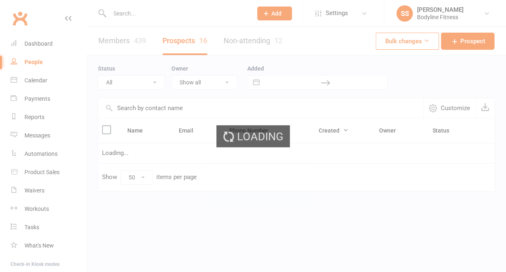
select select "New Lead"
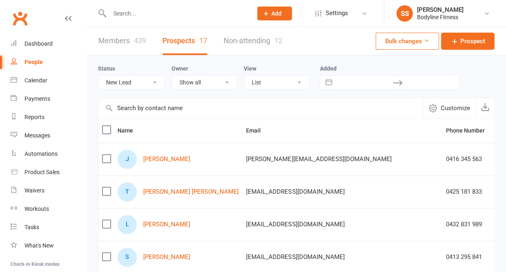
click at [36, 63] on div "People" at bounding box center [34, 62] width 18 height 7
click at [35, 83] on div "Calendar" at bounding box center [36, 80] width 23 height 7
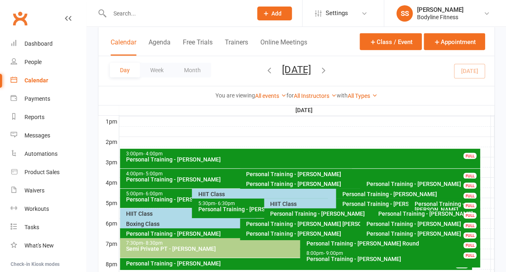
scroll to position [317, 0]
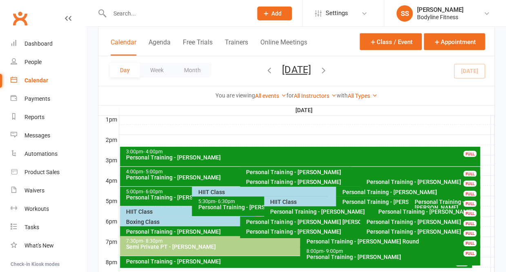
click at [204, 192] on div "HIIT Class" at bounding box center [334, 193] width 273 height 6
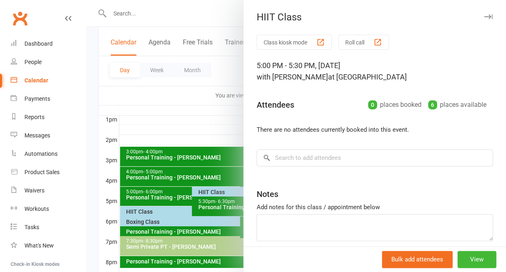
click at [488, 16] on icon "button" at bounding box center [488, 16] width 9 height 5
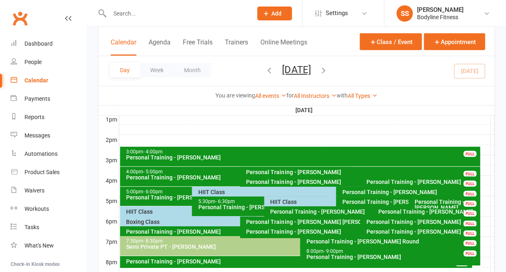
click at [276, 203] on div "HIIT Class" at bounding box center [334, 202] width 129 height 6
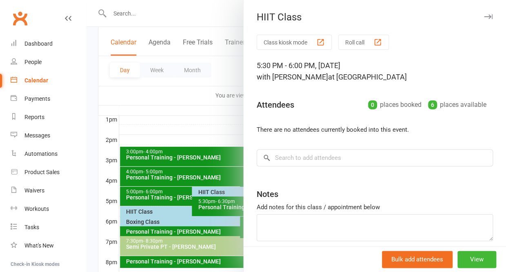
click at [487, 16] on icon "button" at bounding box center [488, 16] width 9 height 5
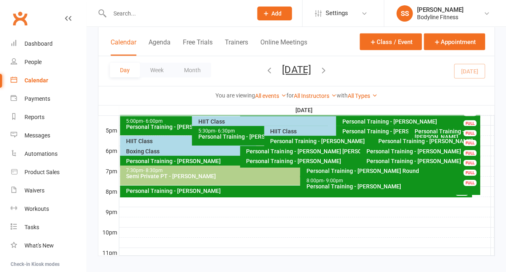
scroll to position [390, 0]
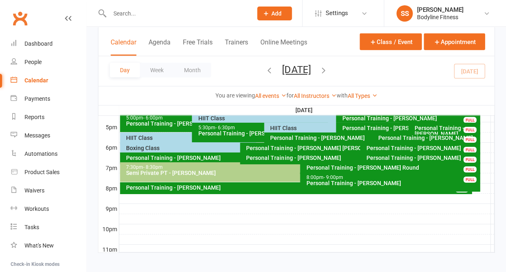
click at [132, 138] on div "HIIT Class" at bounding box center [190, 138] width 129 height 6
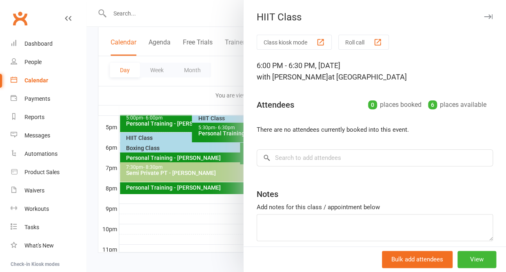
click at [489, 16] on icon "button" at bounding box center [488, 16] width 9 height 5
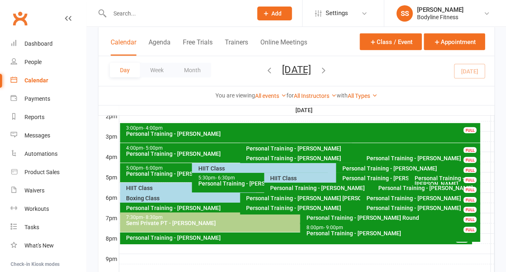
scroll to position [340, 0]
click at [31, 61] on div "People" at bounding box center [33, 62] width 17 height 7
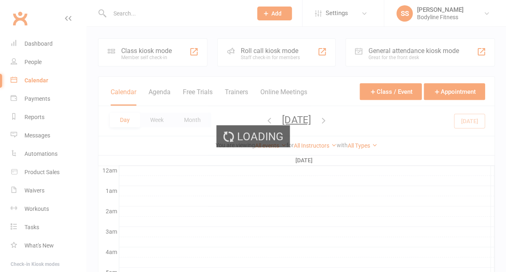
select select "50"
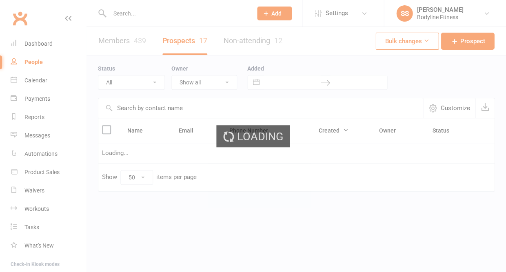
select select "New Lead"
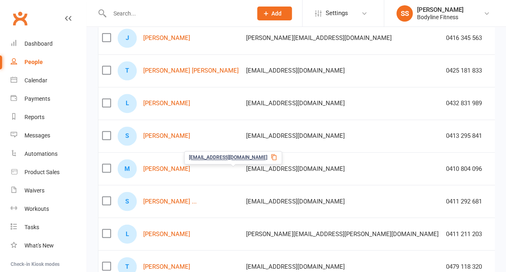
scroll to position [121, 0]
click at [33, 83] on div "Calendar" at bounding box center [36, 80] width 23 height 7
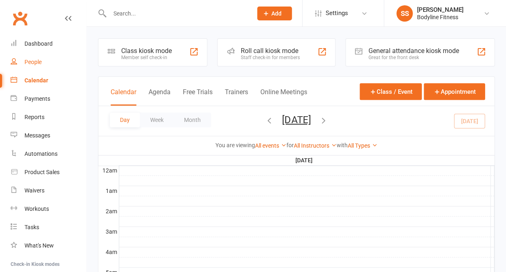
click at [29, 57] on link "People" at bounding box center [49, 62] width 76 height 18
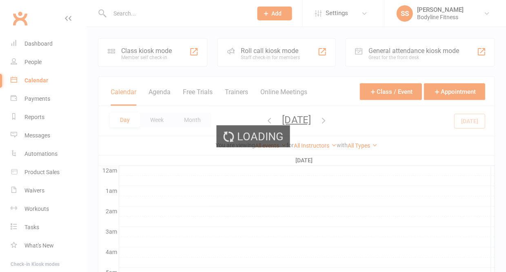
select select "50"
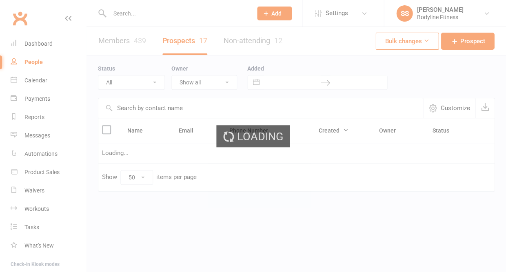
select select "New Lead"
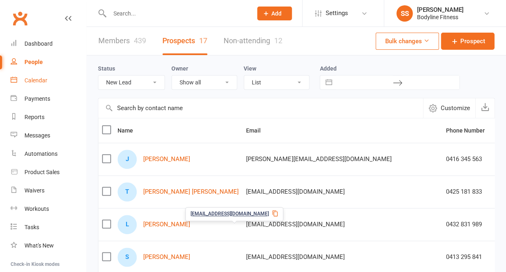
click at [41, 83] on link "Calendar" at bounding box center [49, 80] width 76 height 18
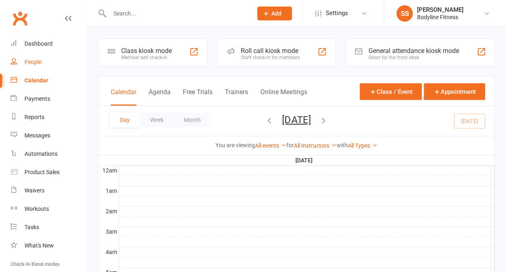
click at [29, 61] on div "People" at bounding box center [33, 62] width 17 height 7
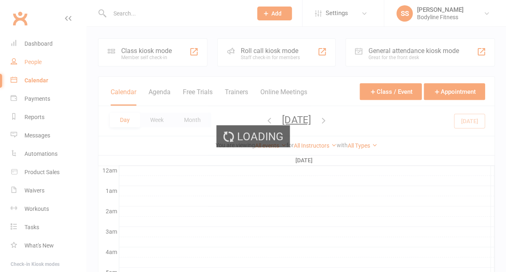
select select "50"
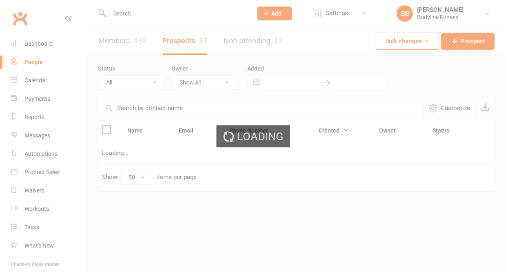
select select "New Lead"
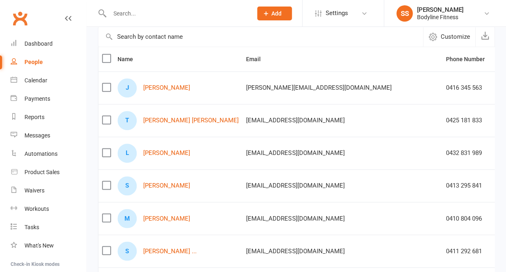
scroll to position [71, 0]
click at [43, 80] on div "Calendar" at bounding box center [36, 80] width 23 height 7
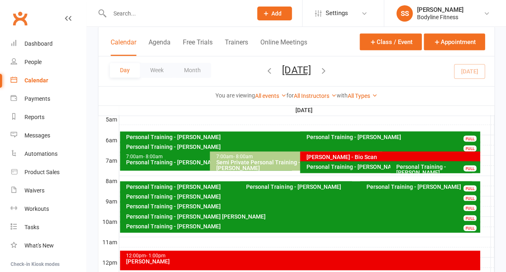
scroll to position [153, 0]
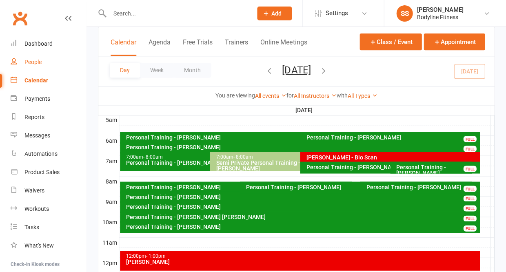
click at [40, 60] on div "People" at bounding box center [33, 62] width 17 height 7
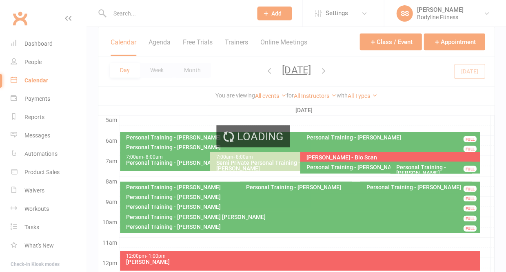
select select "50"
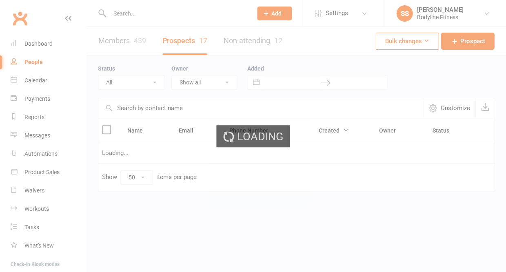
select select "New Lead"
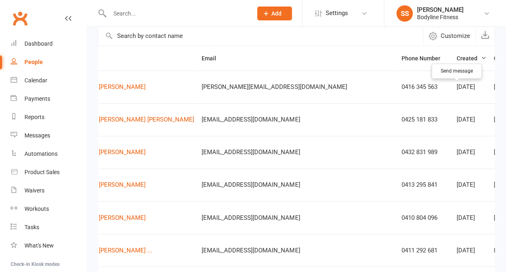
scroll to position [0, 44]
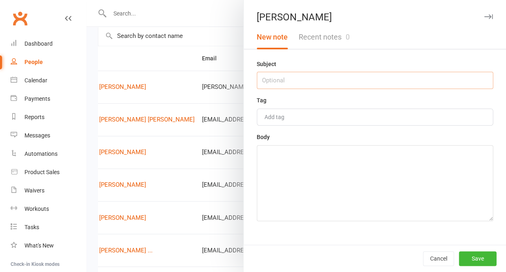
click at [365, 77] on input "text" at bounding box center [375, 80] width 236 height 17
type input "18/8 - needs time to think"
click at [354, 169] on textarea at bounding box center [375, 183] width 236 height 76
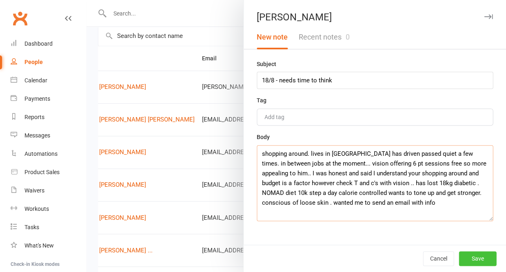
type textarea "shopping around. lives in [GEOGRAPHIC_DATA] has driven passed quiet a few times…"
click at [469, 259] on button "Save" at bounding box center [478, 259] width 38 height 15
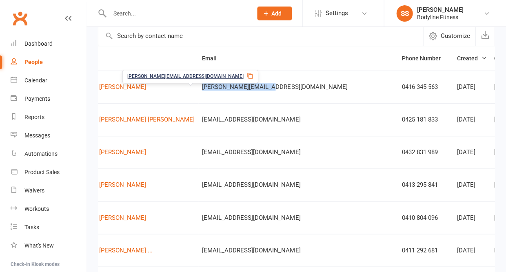
drag, startPoint x: 226, startPoint y: 87, endPoint x: 154, endPoint y: 93, distance: 72.6
click at [198, 93] on td "[PERSON_NAME][EMAIL_ADDRESS][DOMAIN_NAME]" at bounding box center [298, 87] width 200 height 33
copy span "[PERSON_NAME][EMAIL_ADDRESS][DOMAIN_NAME]"
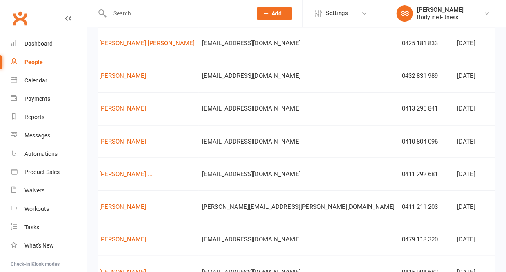
scroll to position [150, 0]
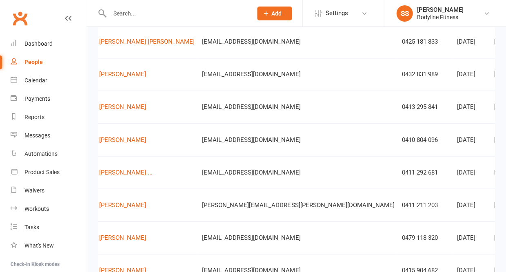
drag, startPoint x: 155, startPoint y: 47, endPoint x: 233, endPoint y: 50, distance: 78.5
click at [233, 50] on td "[EMAIL_ADDRESS][DOMAIN_NAME]" at bounding box center [298, 41] width 200 height 33
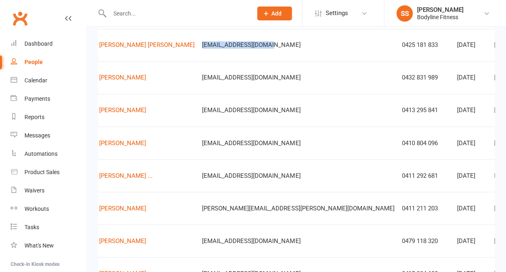
copy span "[EMAIL_ADDRESS][DOMAIN_NAME]"
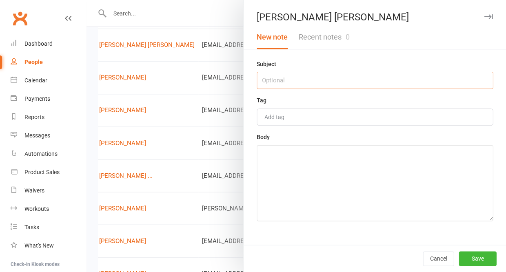
click at [378, 80] on input "text" at bounding box center [375, 80] width 236 height 17
type input "18/8 - no answer"
click at [349, 200] on textarea at bounding box center [375, 183] width 236 height 76
click at [332, 155] on textarea "text and email sent no voicmial can be left" at bounding box center [375, 183] width 236 height 76
click at [343, 157] on textarea "text and email sent no voicemial can be left" at bounding box center [375, 183] width 236 height 76
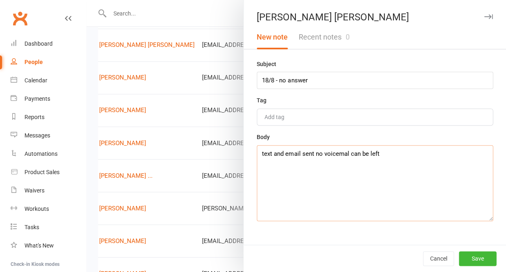
click at [344, 156] on textarea "text and email sent no voicemal can be left" at bounding box center [375, 183] width 236 height 76
type textarea "text and email sent no voicemail can be left"
click at [473, 260] on button "Save" at bounding box center [478, 259] width 38 height 15
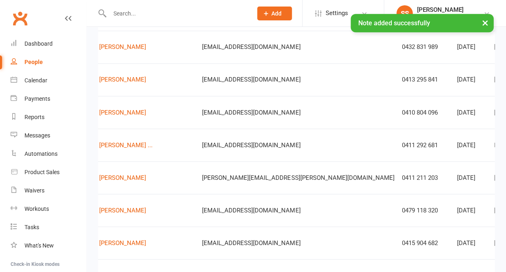
scroll to position [181, 0]
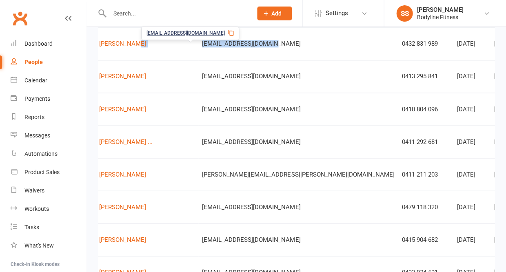
drag, startPoint x: 230, startPoint y: 46, endPoint x: 152, endPoint y: 49, distance: 78.5
click at [152, 49] on tr "L [PERSON_NAME] [PERSON_NAME][EMAIL_ADDRESS][DOMAIN_NAME] 0432 831 989 [DATE] […" at bounding box center [359, 43] width 611 height 33
click at [149, 56] on td "L [PERSON_NAME]" at bounding box center [134, 43] width 129 height 33
drag, startPoint x: 225, startPoint y: 46, endPoint x: 152, endPoint y: 45, distance: 72.3
click at [198, 45] on td "[EMAIL_ADDRESS][DOMAIN_NAME]" at bounding box center [298, 43] width 200 height 33
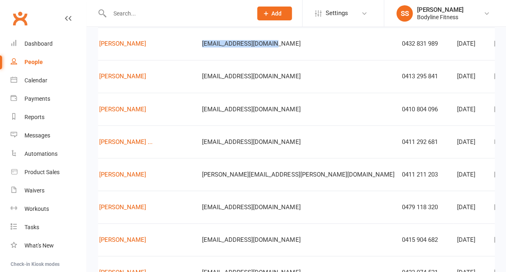
copy span "[EMAIL_ADDRESS][DOMAIN_NAME]"
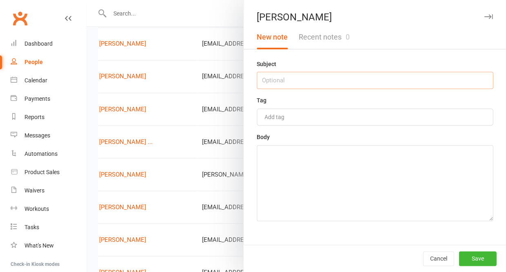
click at [344, 87] on input "text" at bounding box center [375, 80] width 236 height 17
type input "18/8 - no answer"
click at [331, 195] on textarea at bounding box center [375, 183] width 236 height 76
type textarea "have sent a text and email"
click at [479, 260] on button "Save" at bounding box center [478, 259] width 38 height 15
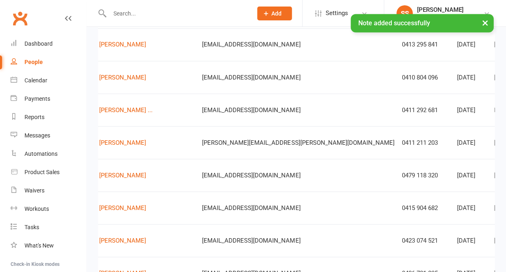
scroll to position [216, 0]
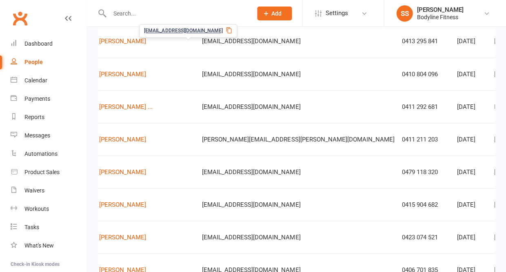
drag, startPoint x: 224, startPoint y: 40, endPoint x: 155, endPoint y: 45, distance: 69.2
click at [198, 45] on td "[EMAIL_ADDRESS][DOMAIN_NAME]" at bounding box center [298, 41] width 200 height 33
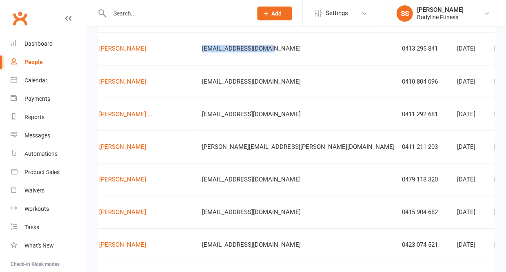
scroll to position [209, 0]
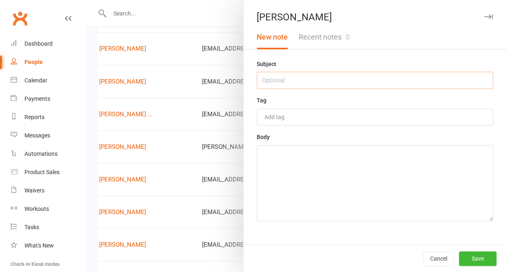
click at [351, 84] on input "text" at bounding box center [375, 80] width 236 height 17
type input "18/8 - no answer"
click at [352, 190] on textarea at bounding box center [375, 183] width 236 height 76
type textarea "text and email sent"
click at [465, 259] on button "Save" at bounding box center [478, 259] width 38 height 15
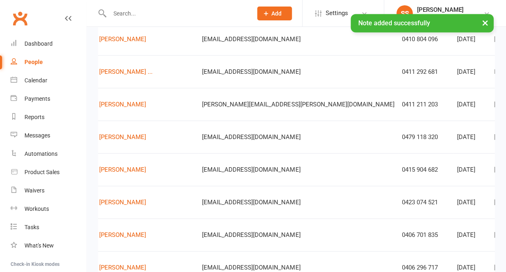
scroll to position [251, 0]
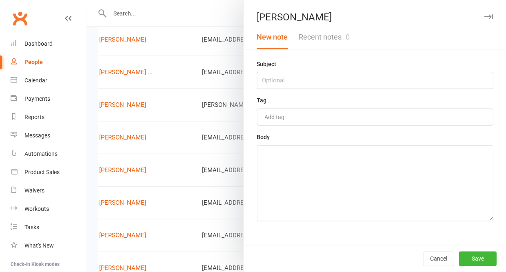
click at [486, 18] on icon "button" at bounding box center [488, 16] width 9 height 5
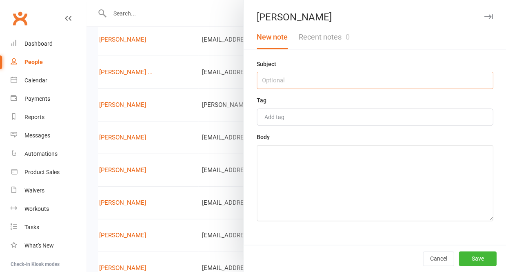
click at [388, 80] on input "text" at bounding box center [375, 80] width 236 height 17
type input "18/8 - accident"
click at [375, 176] on textarea at bounding box center [375, 183] width 236 height 76
type textarea "was a mistake not interested"
click at [474, 257] on button "Save" at bounding box center [478, 259] width 38 height 15
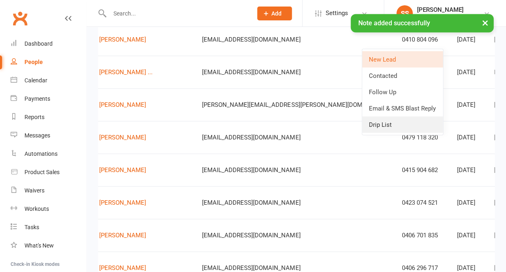
click at [399, 121] on link "Drip List" at bounding box center [402, 124] width 81 height 16
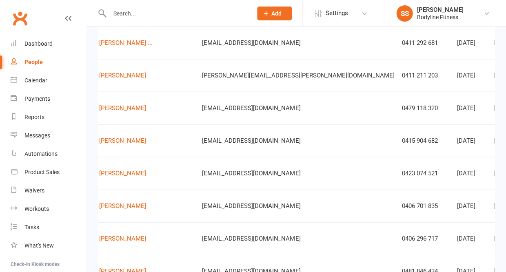
scroll to position [248, 0]
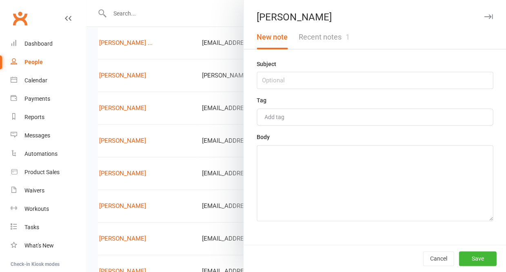
click at [332, 33] on button "Recent notes 1" at bounding box center [324, 37] width 62 height 24
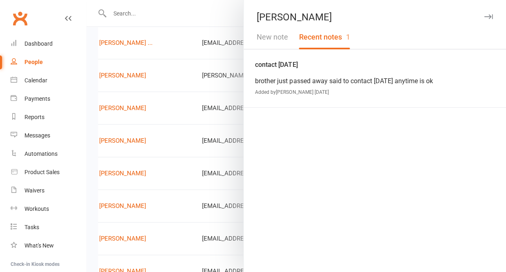
click at [486, 16] on icon "button" at bounding box center [488, 16] width 9 height 5
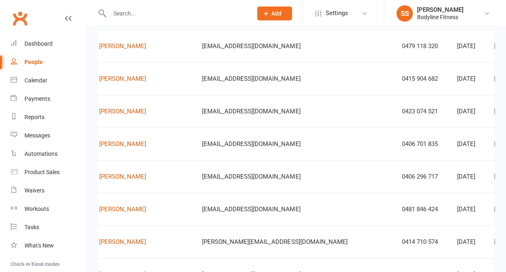
scroll to position [309, 0]
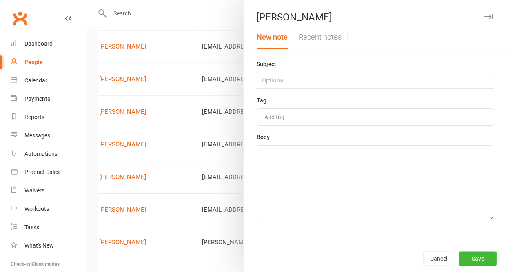
click at [339, 40] on button "Recent notes 1" at bounding box center [324, 37] width 62 height 24
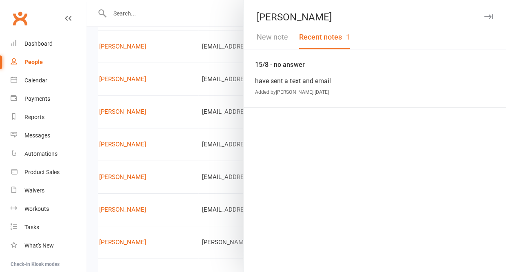
click at [263, 35] on button "New note" at bounding box center [273, 37] width 42 height 24
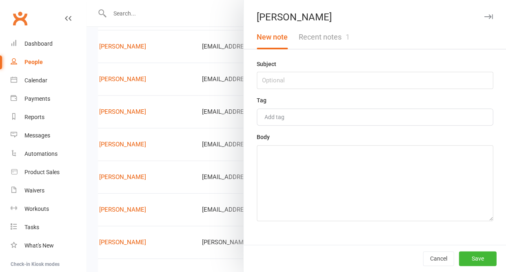
scroll to position [306, 0]
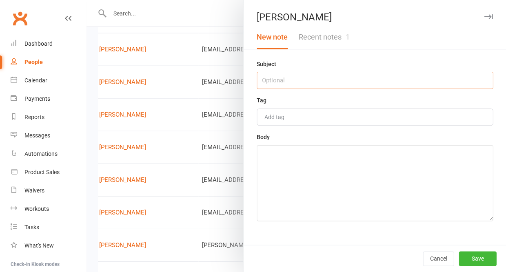
click at [270, 81] on input "text" at bounding box center [375, 80] width 236 height 17
click at [286, 83] on input "18/8 - noa nswer" at bounding box center [375, 80] width 236 height 17
click at [291, 83] on input "18/8 - no a nswer" at bounding box center [375, 80] width 236 height 17
type input "18/8 - no answer"
click at [295, 169] on textarea at bounding box center [375, 183] width 236 height 76
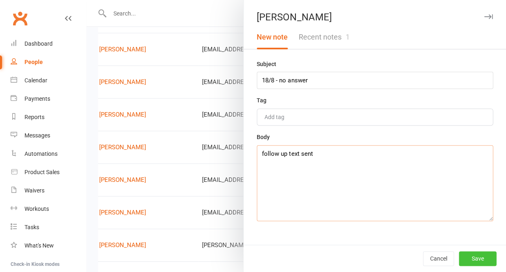
type textarea "follow up text sent"
click at [474, 260] on button "Save" at bounding box center [478, 259] width 38 height 15
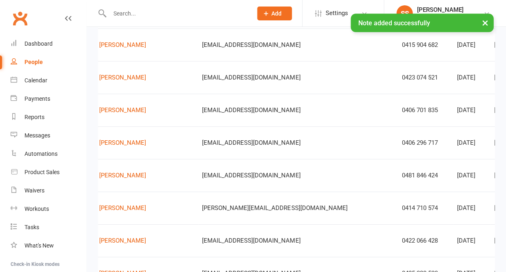
scroll to position [343, 0]
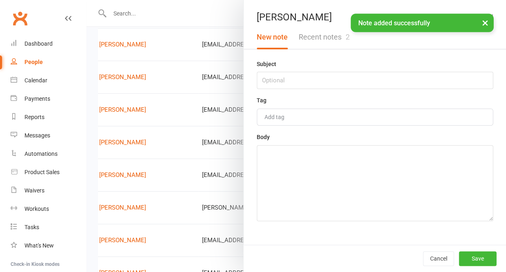
click at [319, 47] on button "Recent notes 2" at bounding box center [324, 37] width 62 height 24
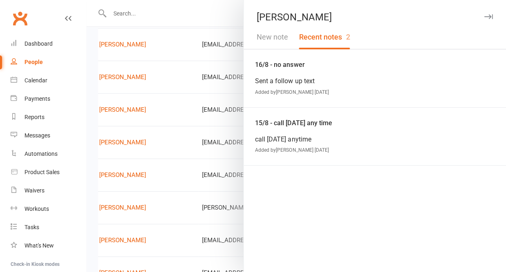
click at [488, 18] on icon "button" at bounding box center [488, 16] width 9 height 5
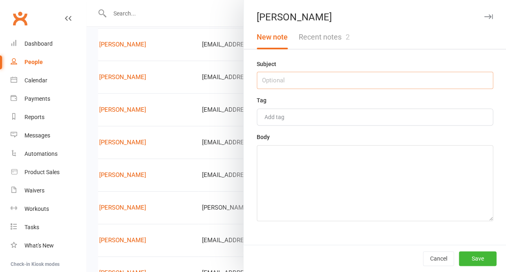
click at [311, 87] on input "text" at bounding box center [375, 80] width 236 height 17
type input "thought it was free"
click at [283, 169] on textarea at bounding box center [375, 183] width 236 height 76
type textarea "not interested"
click at [474, 259] on button "Save" at bounding box center [478, 259] width 38 height 15
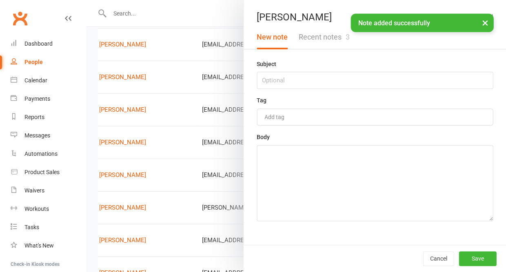
click at [327, 39] on button "Recent notes 3" at bounding box center [324, 37] width 62 height 24
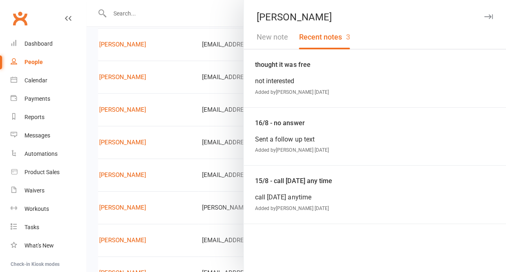
click at [490, 15] on icon "button" at bounding box center [488, 16] width 9 height 5
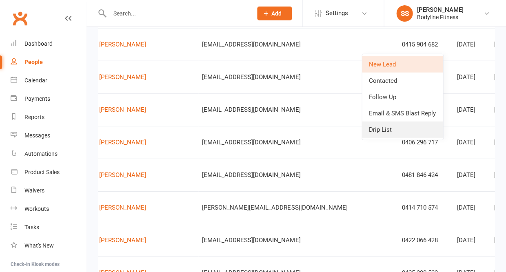
click at [395, 131] on link "Drip List" at bounding box center [402, 130] width 81 height 16
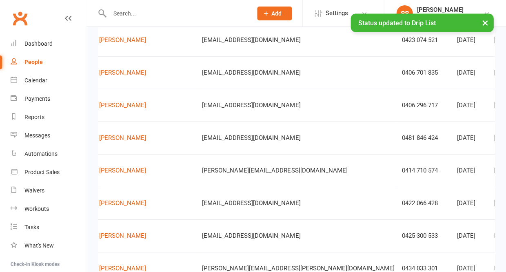
scroll to position [350, 0]
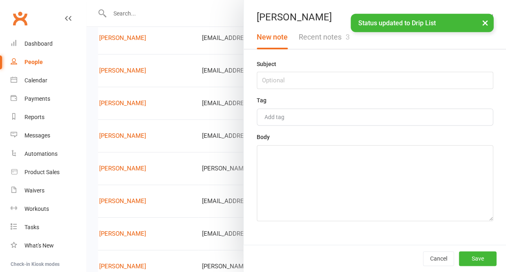
click at [326, 35] on button "Recent notes 3" at bounding box center [324, 37] width 62 height 24
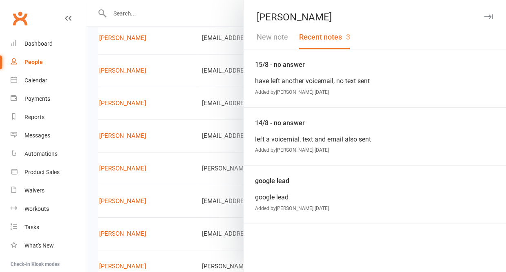
click at [489, 15] on icon "button" at bounding box center [488, 16] width 9 height 5
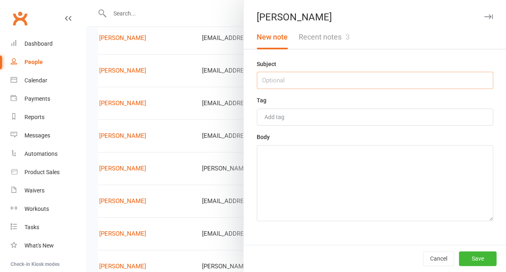
click at [382, 79] on input "text" at bounding box center [375, 80] width 236 height 17
type input "18/8 - no answer"
click at [403, 198] on textarea at bounding box center [375, 183] width 236 height 76
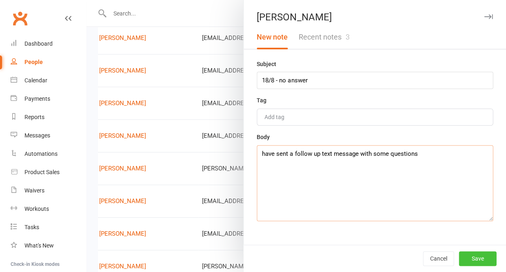
type textarea "have sent a follow up text message with some questions"
click at [482, 256] on button "Save" at bounding box center [478, 259] width 38 height 15
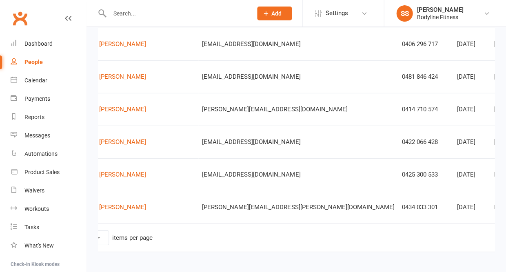
scroll to position [409, 0]
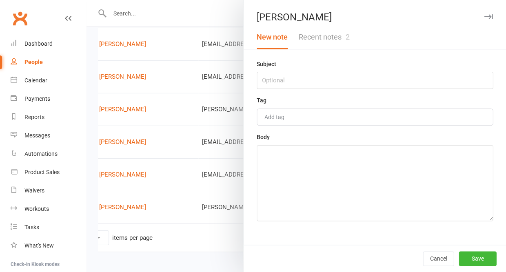
click at [329, 33] on button "Recent notes 2" at bounding box center [324, 37] width 62 height 24
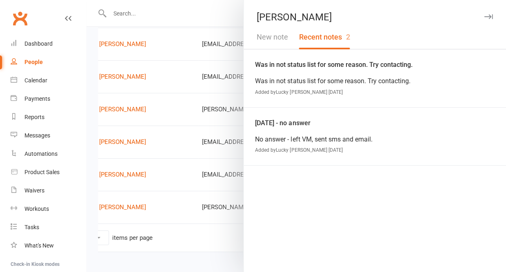
click at [489, 16] on icon "button" at bounding box center [488, 16] width 9 height 5
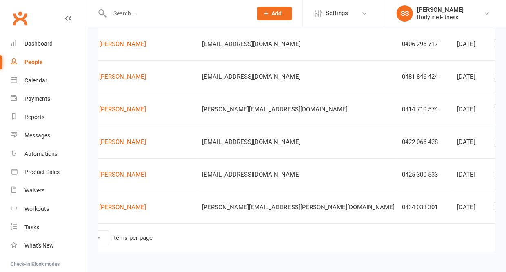
drag, startPoint x: 232, startPoint y: 208, endPoint x: 152, endPoint y: 212, distance: 79.3
click at [152, 212] on tr "M [PERSON_NAME] [PERSON_NAME][EMAIL_ADDRESS][PERSON_NAME][DOMAIN_NAME] 0434 033…" at bounding box center [359, 207] width 611 height 33
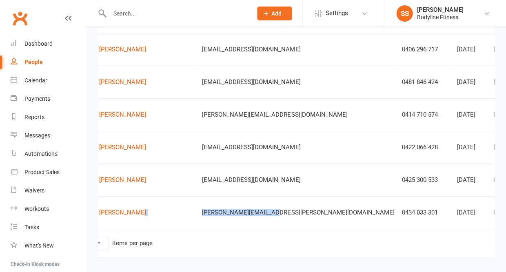
click at [152, 214] on td "M [PERSON_NAME]" at bounding box center [134, 212] width 129 height 33
drag, startPoint x: 229, startPoint y: 214, endPoint x: 153, endPoint y: 217, distance: 76.5
click at [198, 217] on td "[PERSON_NAME][EMAIL_ADDRESS][PERSON_NAME][DOMAIN_NAME]" at bounding box center [298, 212] width 200 height 33
copy span "[PERSON_NAME][EMAIL_ADDRESS][PERSON_NAME][DOMAIN_NAME]"
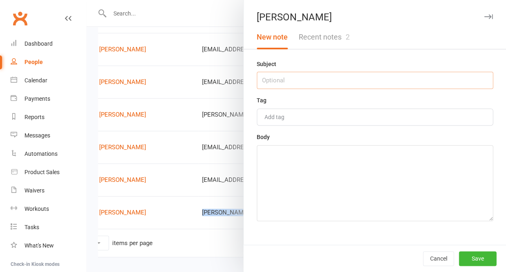
click at [358, 78] on input "text" at bounding box center [375, 80] width 236 height 17
type input "18/8 - no answer"
click at [356, 166] on textarea at bounding box center [375, 183] width 236 height 76
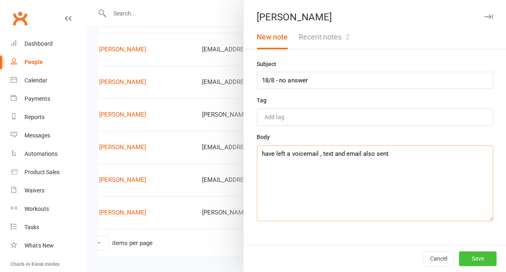
type textarea "have left a voicemail , text and email also sent"
click at [477, 259] on button "Save" at bounding box center [478, 259] width 38 height 15
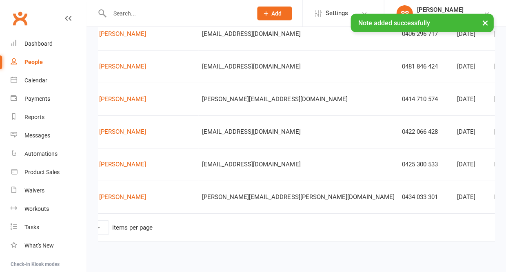
scroll to position [419, 0]
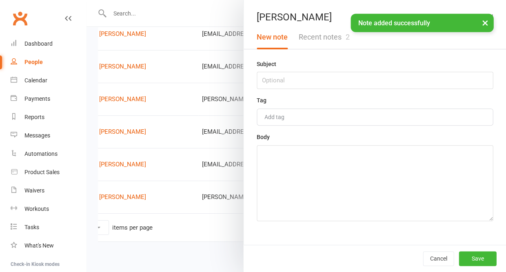
click at [329, 40] on button "Recent notes 2" at bounding box center [324, 37] width 62 height 24
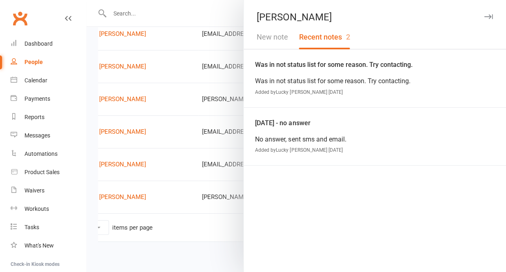
scroll to position [419, 0]
click at [481, 22] on div "[PERSON_NAME]" at bounding box center [375, 16] width 263 height 11
click at [488, 15] on icon "button" at bounding box center [488, 16] width 9 height 5
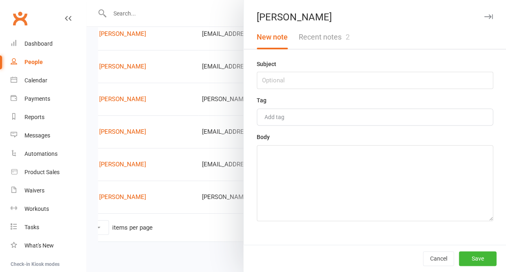
click at [333, 33] on button "Recent notes 2" at bounding box center [324, 37] width 62 height 24
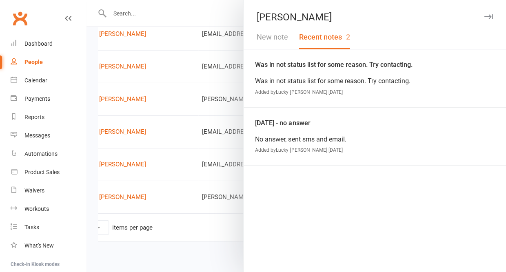
click at [272, 40] on button "New note" at bounding box center [273, 37] width 42 height 24
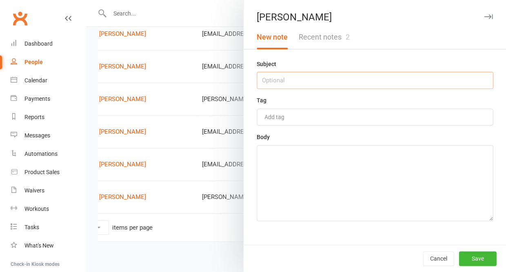
click at [275, 87] on input "text" at bounding box center [375, 80] width 236 height 17
type input "18/8 - not interested"
click at [274, 183] on textarea at bounding box center [375, 183] width 236 height 76
type textarea "no longer interested"
click at [477, 258] on button "Save" at bounding box center [478, 259] width 38 height 15
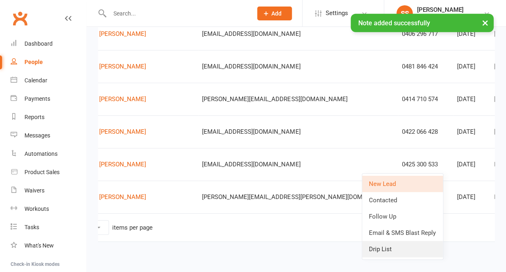
click at [392, 247] on link "Drip List" at bounding box center [402, 249] width 81 height 16
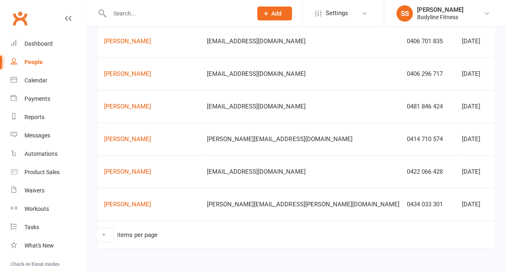
scroll to position [380, 0]
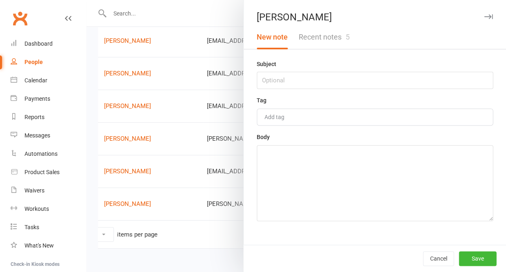
click at [335, 36] on button "Recent notes 5" at bounding box center [324, 37] width 62 height 24
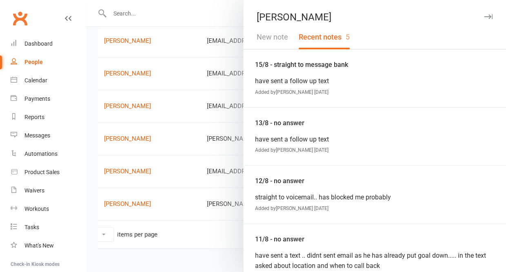
scroll to position [0, 0]
click at [487, 16] on icon "button" at bounding box center [488, 16] width 9 height 5
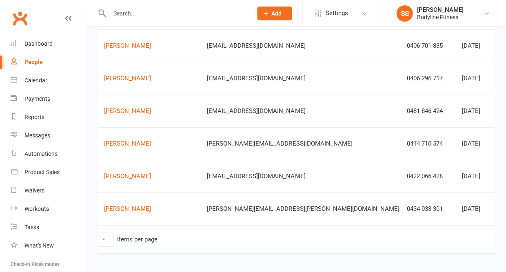
scroll to position [375, 0]
click at [151, 9] on input "text" at bounding box center [177, 13] width 140 height 11
click at [144, 13] on input "text" at bounding box center [177, 13] width 140 height 11
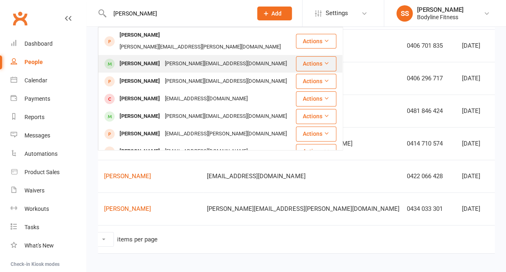
type input "[PERSON_NAME]"
click at [151, 58] on div "[PERSON_NAME]" at bounding box center [139, 64] width 45 height 12
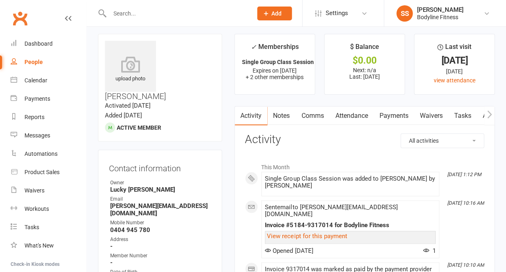
scroll to position [4, 0]
click at [36, 73] on link "Calendar" at bounding box center [49, 80] width 76 height 18
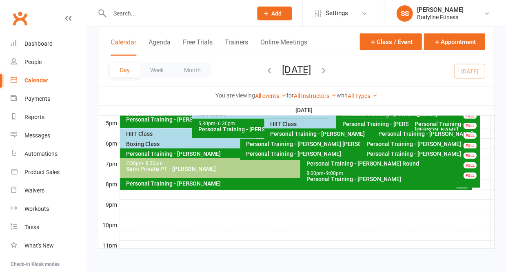
scroll to position [369, 0]
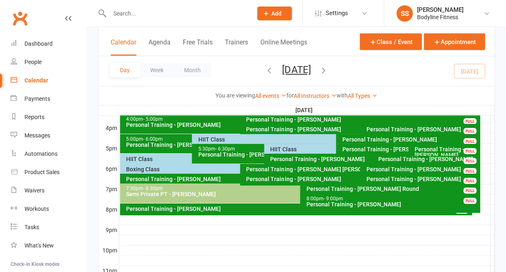
click at [224, 141] on div "HIIT Class" at bounding box center [334, 140] width 273 height 6
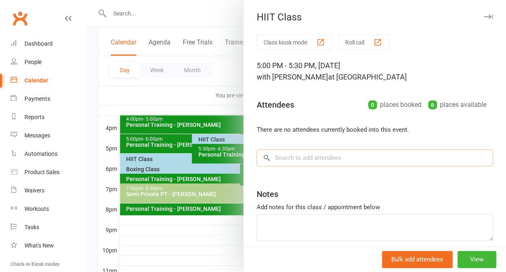
click at [307, 161] on input "search" at bounding box center [375, 157] width 236 height 17
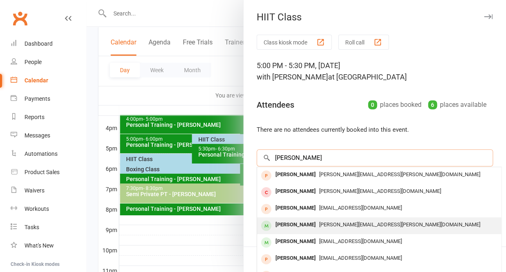
type input "[PERSON_NAME]"
click at [295, 227] on div "[PERSON_NAME]" at bounding box center [295, 225] width 47 height 12
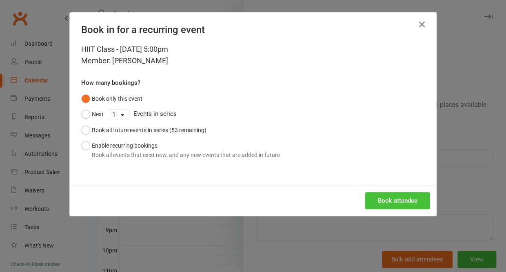
click at [374, 193] on button "Book attendee" at bounding box center [397, 200] width 65 height 17
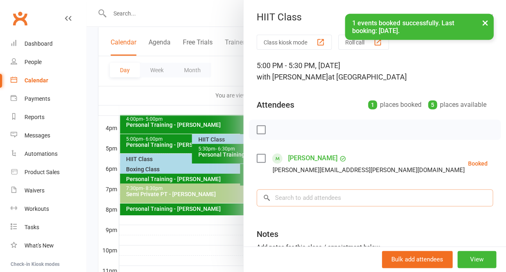
click at [304, 197] on input "search" at bounding box center [375, 198] width 236 height 17
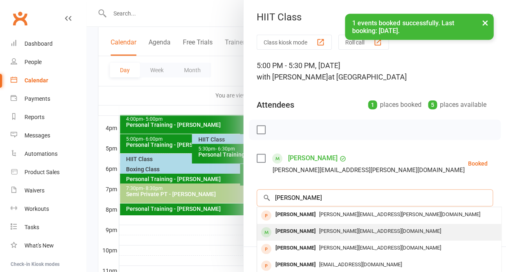
type input "[PERSON_NAME]"
click at [291, 230] on div "[PERSON_NAME]" at bounding box center [295, 232] width 47 height 12
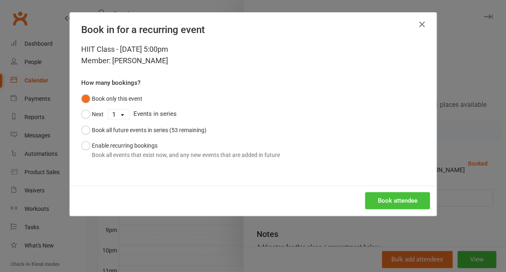
click at [386, 196] on button "Book attendee" at bounding box center [397, 200] width 65 height 17
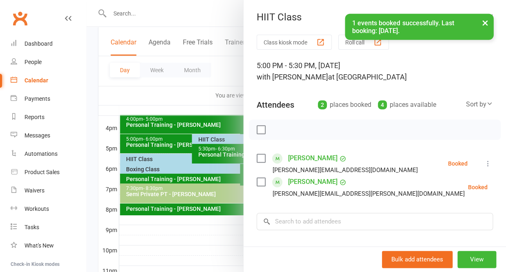
click at [483, 24] on button "×" at bounding box center [485, 23] width 15 height 18
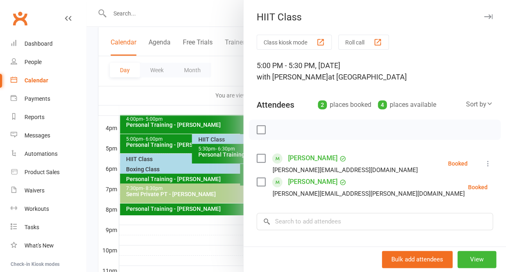
click at [488, 15] on icon "button" at bounding box center [488, 16] width 9 height 5
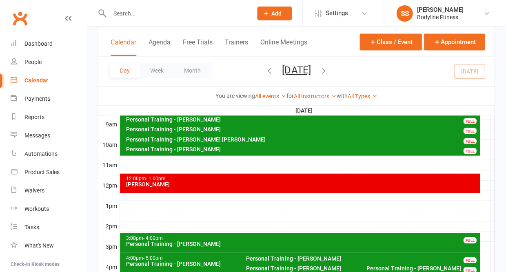
scroll to position [230, 0]
click at [30, 59] on div "People" at bounding box center [33, 62] width 17 height 7
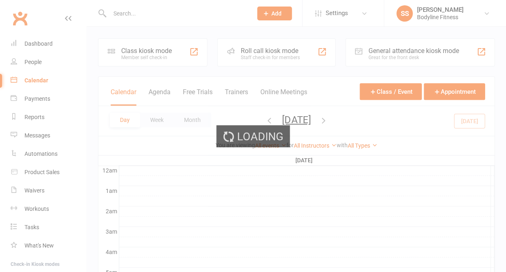
select select "50"
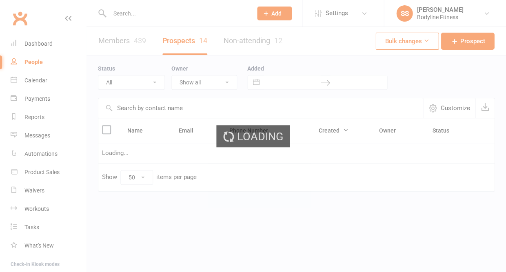
select select "New Lead"
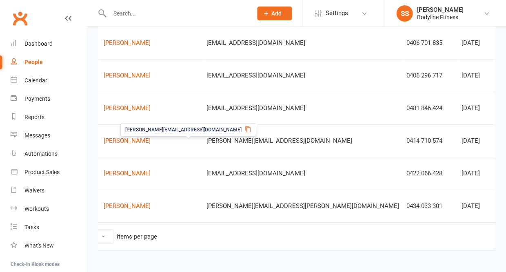
scroll to position [0, 39]
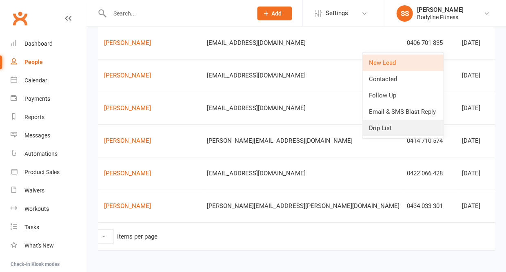
click at [395, 128] on link "Drip List" at bounding box center [403, 128] width 81 height 16
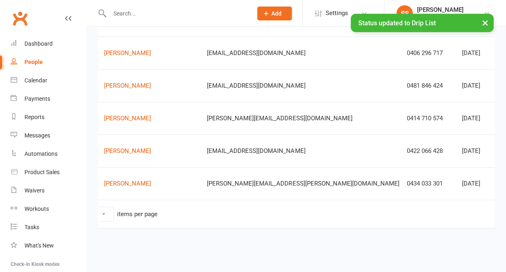
scroll to position [369, 0]
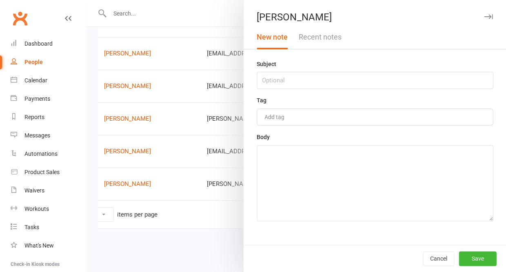
scroll to position [367, 0]
click at [391, 76] on input "text" at bounding box center [375, 80] width 236 height 17
type input "18/8 - no answer"
click at [388, 167] on textarea at bounding box center [375, 183] width 236 height 76
type textarea "have sent a follow up text"
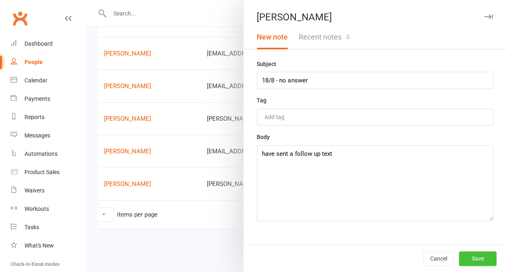
click at [481, 258] on button "Save" at bounding box center [478, 259] width 38 height 15
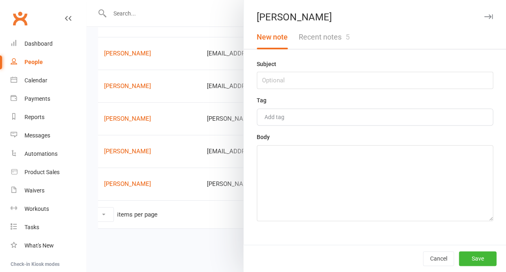
click at [326, 40] on button "Recent notes 5" at bounding box center [324, 37] width 62 height 24
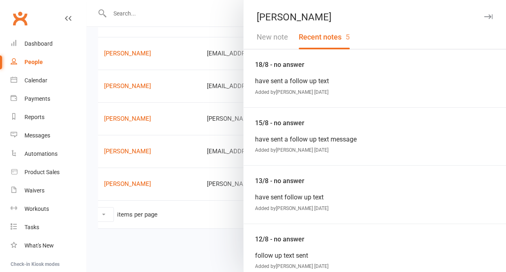
click at [278, 37] on button "New note" at bounding box center [273, 37] width 42 height 24
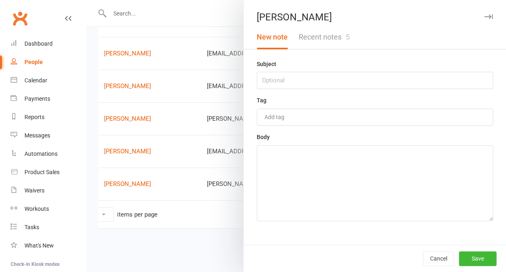
click at [489, 18] on icon "button" at bounding box center [488, 16] width 9 height 5
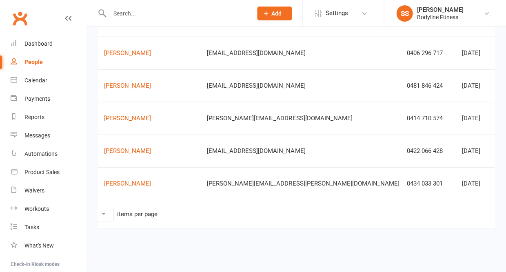
scroll to position [369, 0]
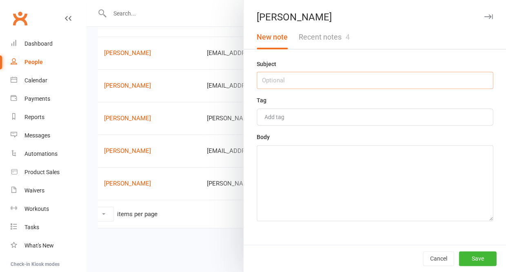
click at [359, 80] on input "text" at bounding box center [375, 80] width 236 height 17
type input "18/8 - no answer"
click at [334, 190] on textarea at bounding box center [375, 183] width 236 height 76
type textarea "have sent a follow up text"
click at [476, 255] on button "Save" at bounding box center [478, 259] width 38 height 15
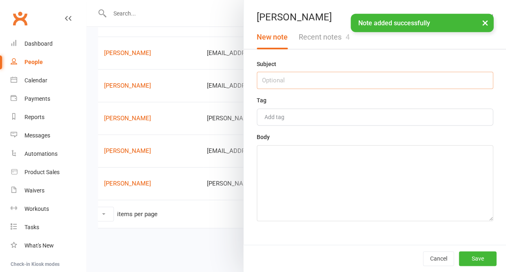
click at [362, 83] on input "text" at bounding box center [375, 80] width 236 height 17
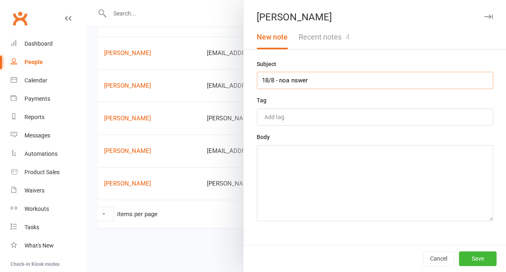
click at [285, 81] on input "18/8 - noa nswer" at bounding box center [375, 80] width 236 height 17
click at [291, 81] on input "18/8 - no a nswer" at bounding box center [375, 80] width 236 height 17
type input "18/8 - no answer"
click at [302, 171] on textarea at bounding box center [375, 183] width 236 height 76
type textarea "no follow up text sent"
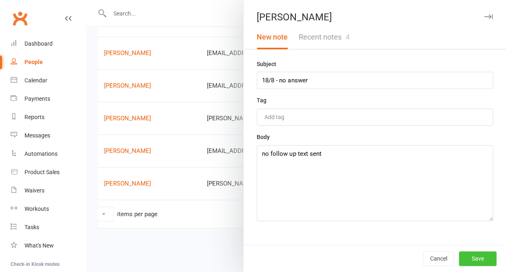
click at [482, 261] on button "Save" at bounding box center [478, 259] width 38 height 15
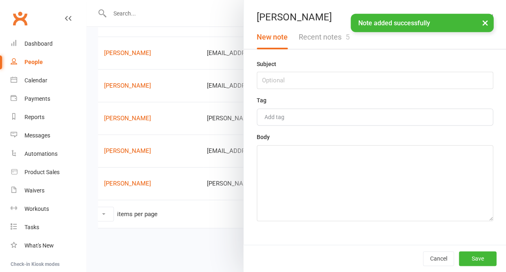
click at [327, 46] on button "Recent notes 5" at bounding box center [324, 37] width 62 height 24
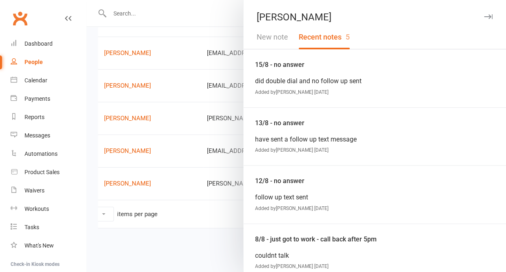
click at [277, 43] on button "New note" at bounding box center [273, 37] width 42 height 24
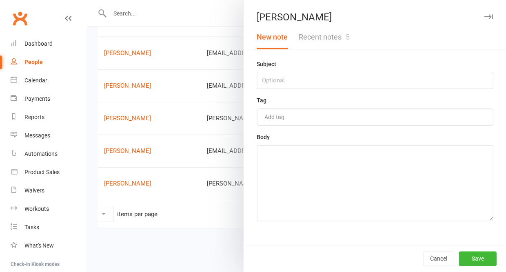
scroll to position [363, 0]
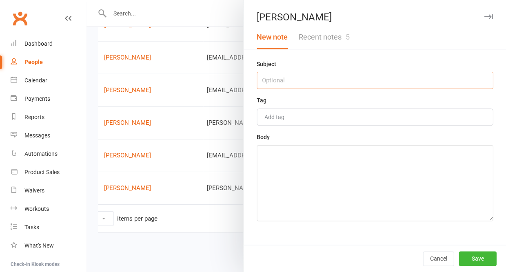
click at [273, 76] on input "text" at bounding box center [375, 80] width 236 height 17
type input "18/8 - no answer"
click at [278, 165] on textarea at bounding box center [375, 183] width 236 height 76
type textarea "have sent a follow up text"
click at [464, 258] on button "Save" at bounding box center [478, 259] width 38 height 15
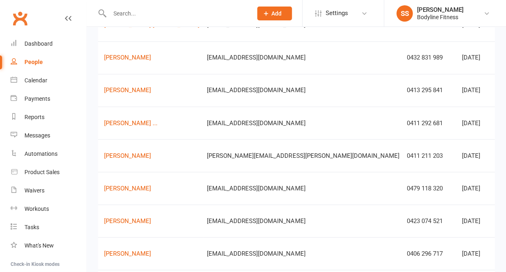
scroll to position [163, 0]
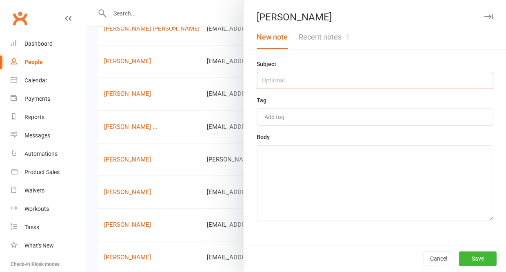
click at [366, 83] on input "text" at bounding box center [375, 80] width 236 height 17
click at [348, 185] on textarea at bounding box center [375, 183] width 236 height 76
click at [473, 256] on button "Save" at bounding box center [478, 259] width 38 height 15
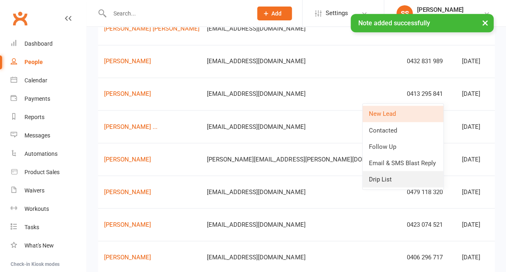
click at [391, 179] on link "Drip List" at bounding box center [403, 179] width 81 height 16
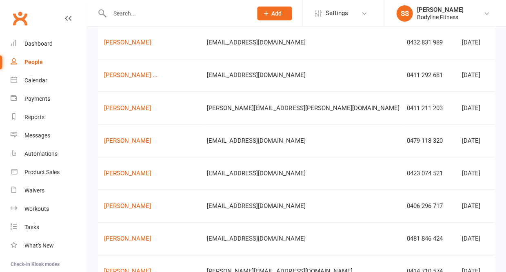
scroll to position [182, 0]
click at [29, 80] on div "Calendar" at bounding box center [36, 80] width 23 height 7
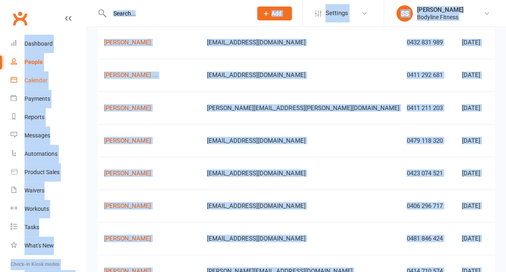
click at [0, 0] on div "Loading" at bounding box center [0, 0] width 0 height 0
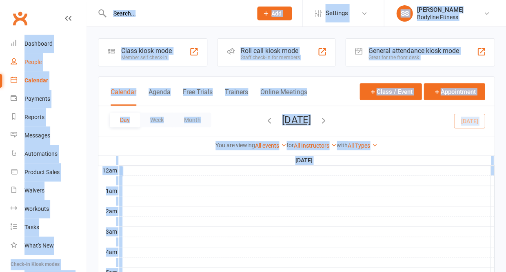
click at [40, 60] on div "People" at bounding box center [33, 62] width 17 height 7
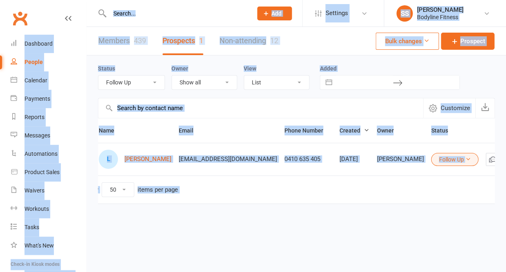
scroll to position [0, 19]
click at [506, 160] on icon "button" at bounding box center [507, 158] width 3 height 4
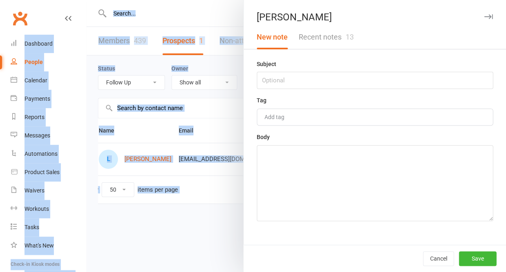
click at [329, 42] on button "Recent notes 13" at bounding box center [326, 37] width 66 height 24
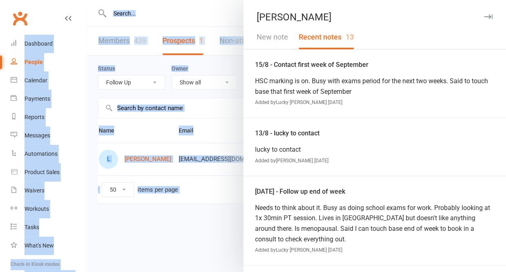
click at [264, 38] on button "New note" at bounding box center [273, 37] width 42 height 24
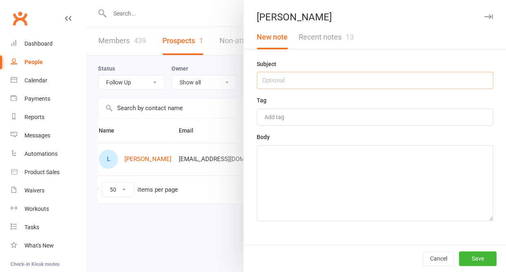
click at [264, 82] on input "text" at bounding box center [375, 80] width 236 height 17
click at [265, 193] on textarea at bounding box center [375, 183] width 236 height 76
click at [473, 262] on button "Save" at bounding box center [478, 259] width 38 height 15
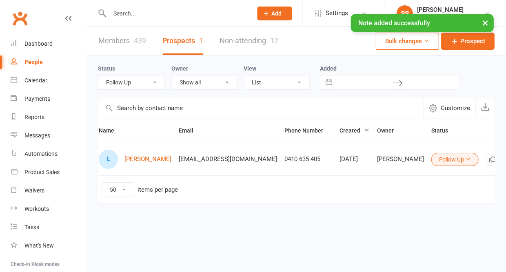
scroll to position [0, 0]
click at [38, 77] on div "Calendar" at bounding box center [36, 80] width 23 height 7
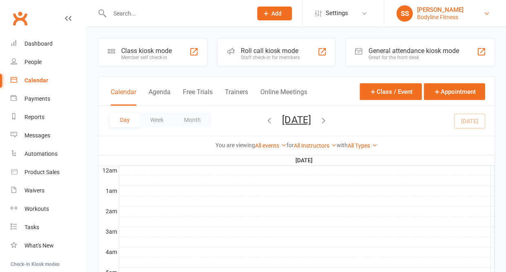
click at [427, 13] on div "Bodyline Fitness" at bounding box center [440, 16] width 47 height 7
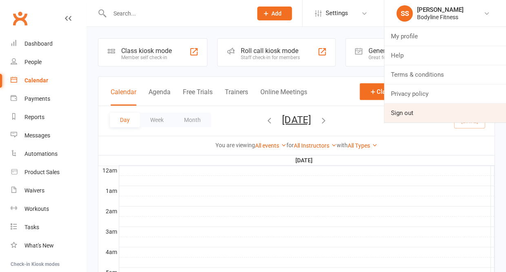
click at [422, 109] on link "Sign out" at bounding box center [445, 113] width 122 height 19
